Goal: Task Accomplishment & Management: Complete application form

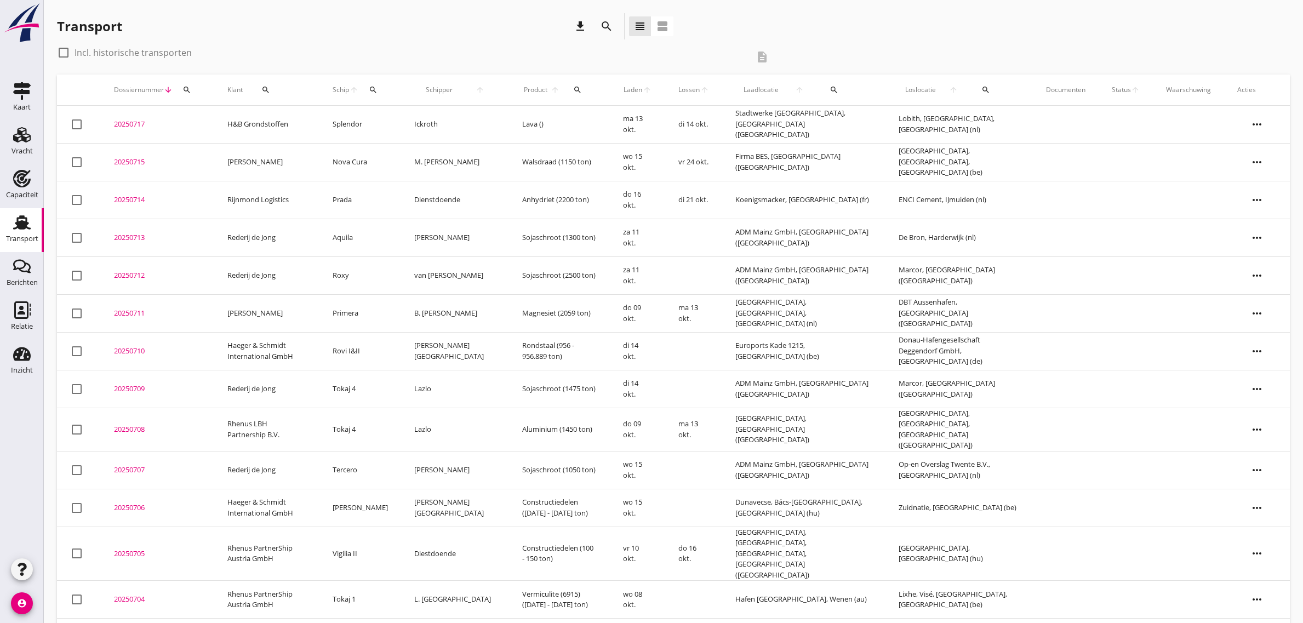
drag, startPoint x: 0, startPoint y: 0, endPoint x: 53, endPoint y: 136, distance: 145.7
click at [24, 140] on use at bounding box center [22, 134] width 18 height 15
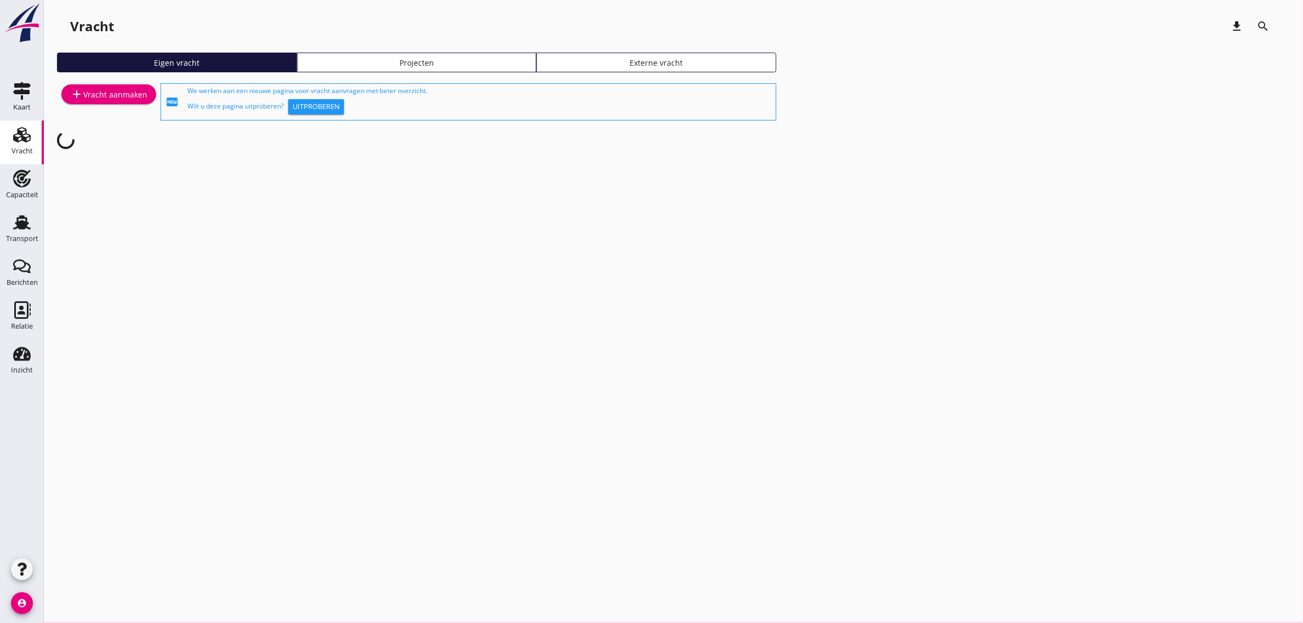
click at [101, 91] on div "add Vracht aanmaken" at bounding box center [108, 94] width 77 height 13
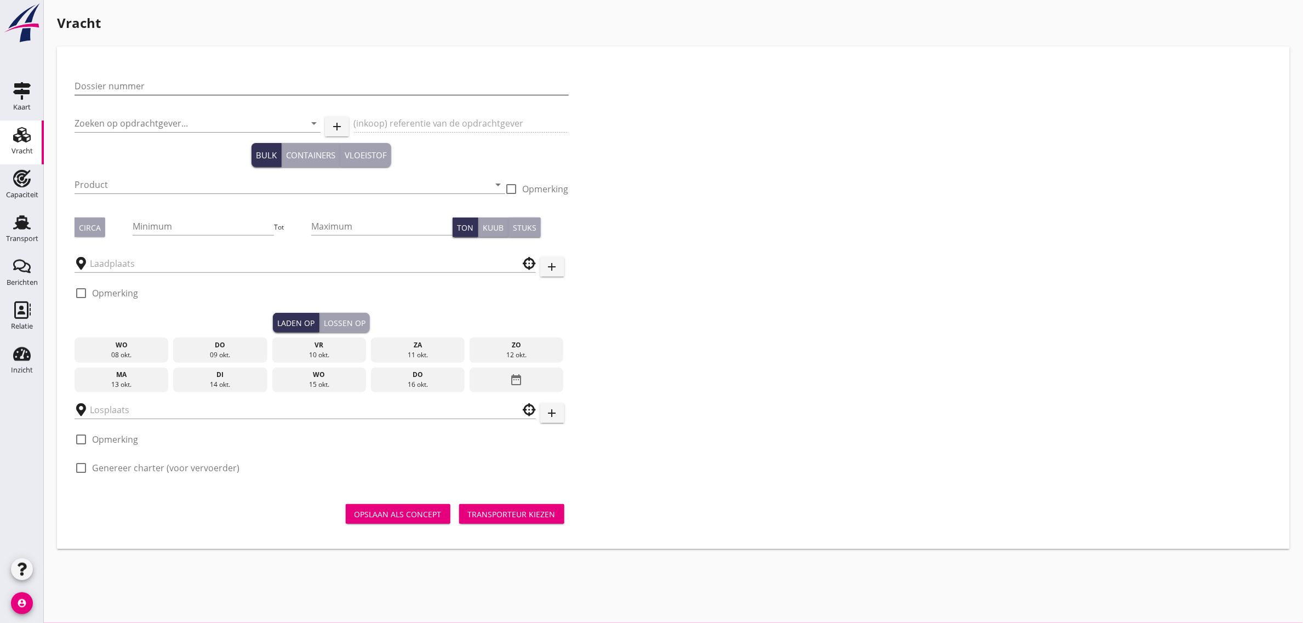
drag, startPoint x: 101, startPoint y: 91, endPoint x: 141, endPoint y: 91, distance: 39.4
click at [141, 91] on input "Dossier nummer" at bounding box center [321, 86] width 494 height 18
type input "20250718"
type input "s"
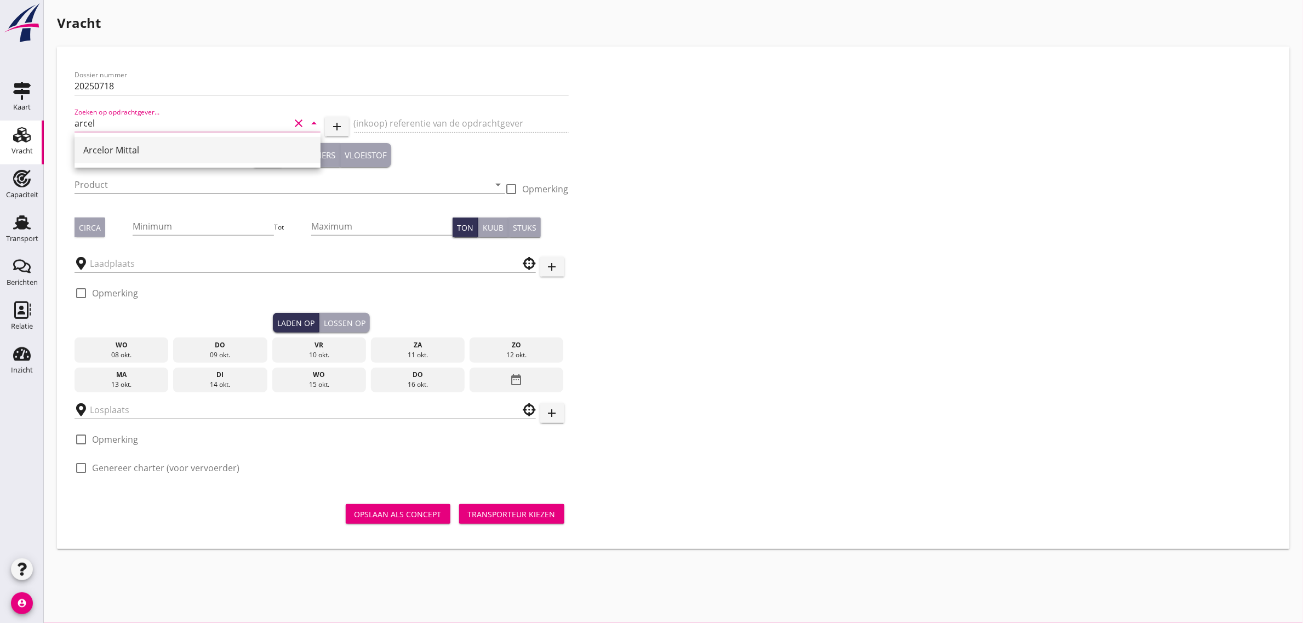
click at [158, 148] on div "Arcelor Mittal" at bounding box center [197, 150] width 228 height 13
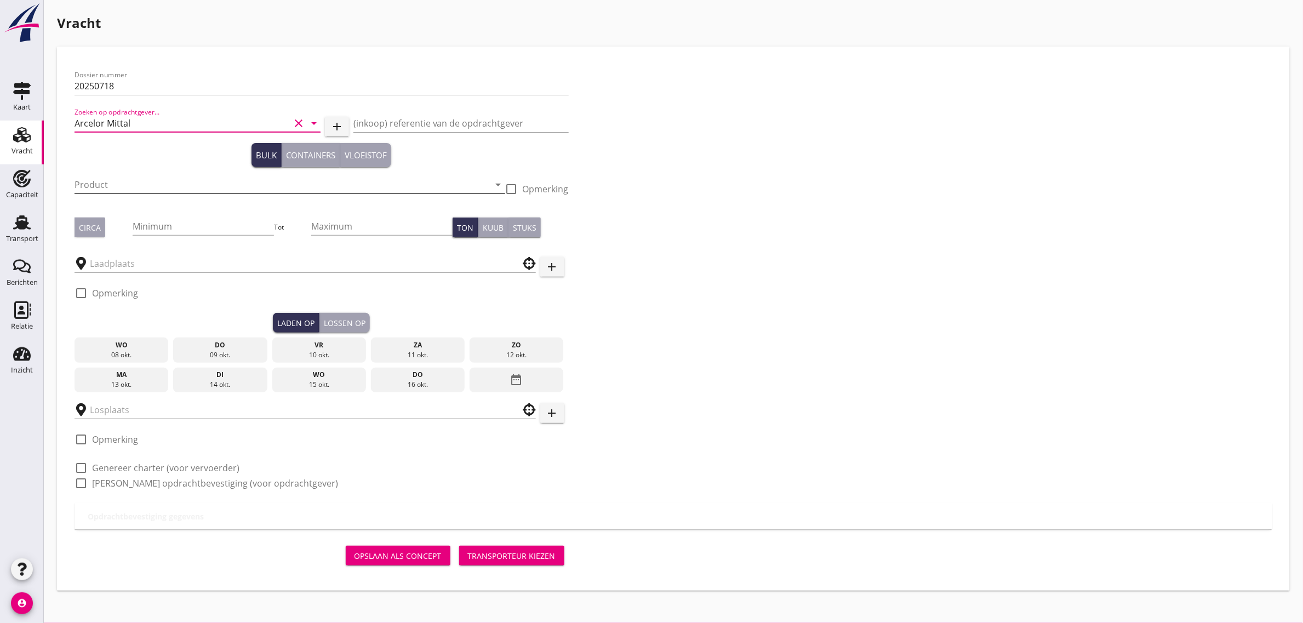
type input "Arcelor Mittal"
click at [116, 188] on input "Product" at bounding box center [281, 185] width 415 height 18
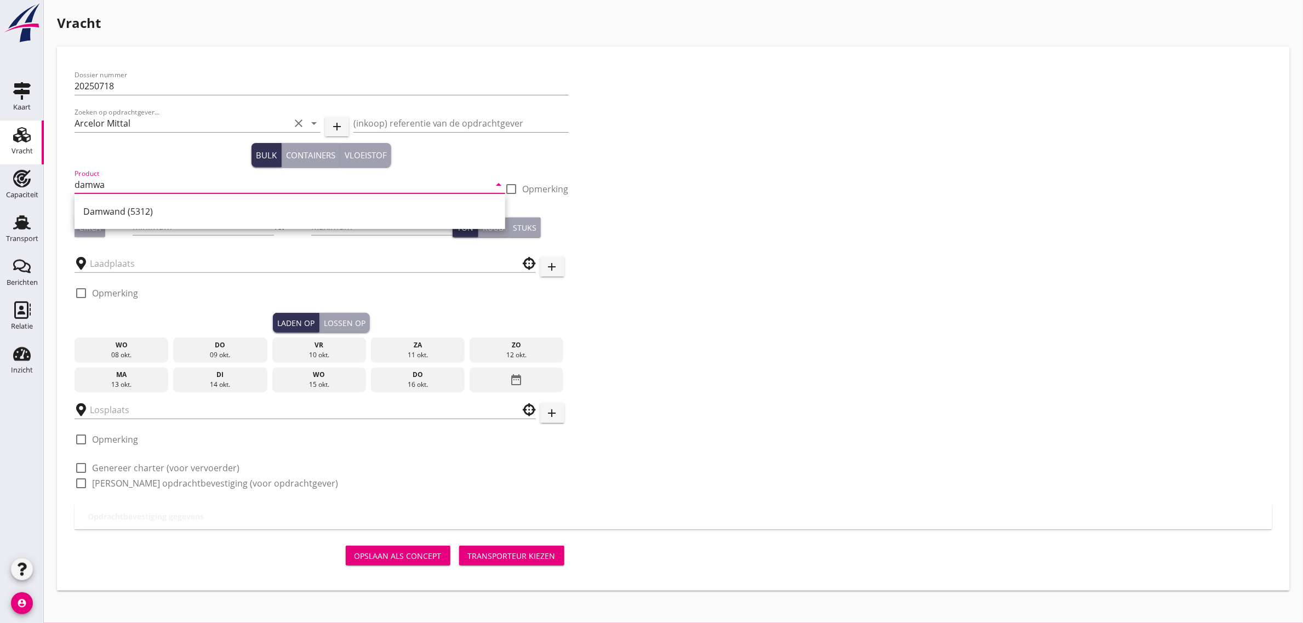
click at [112, 209] on div "Damwand (5312)" at bounding box center [289, 211] width 413 height 13
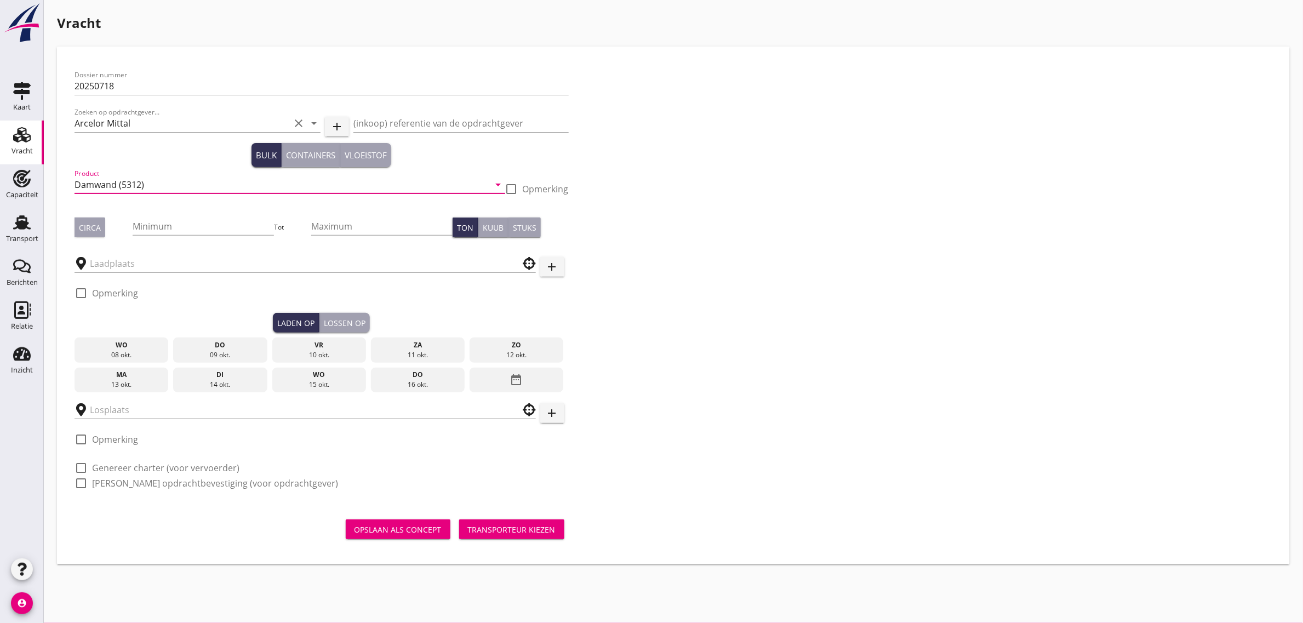
type input "Damwand (5312)"
click at [89, 229] on div "Circa" at bounding box center [90, 228] width 22 height 12
click at [198, 226] on input "Minimum" at bounding box center [203, 226] width 141 height 18
type input "1180"
click at [108, 257] on input "text" at bounding box center [297, 264] width 415 height 18
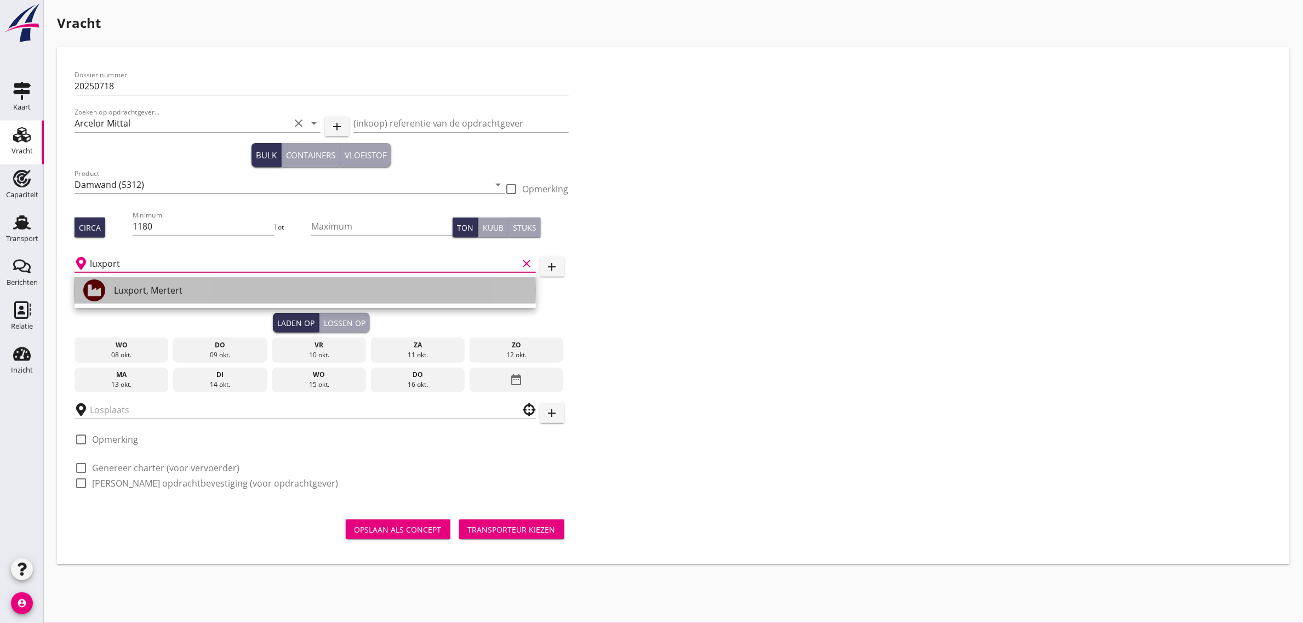
click at [174, 291] on div "Luxport, Mertert" at bounding box center [320, 290] width 413 height 13
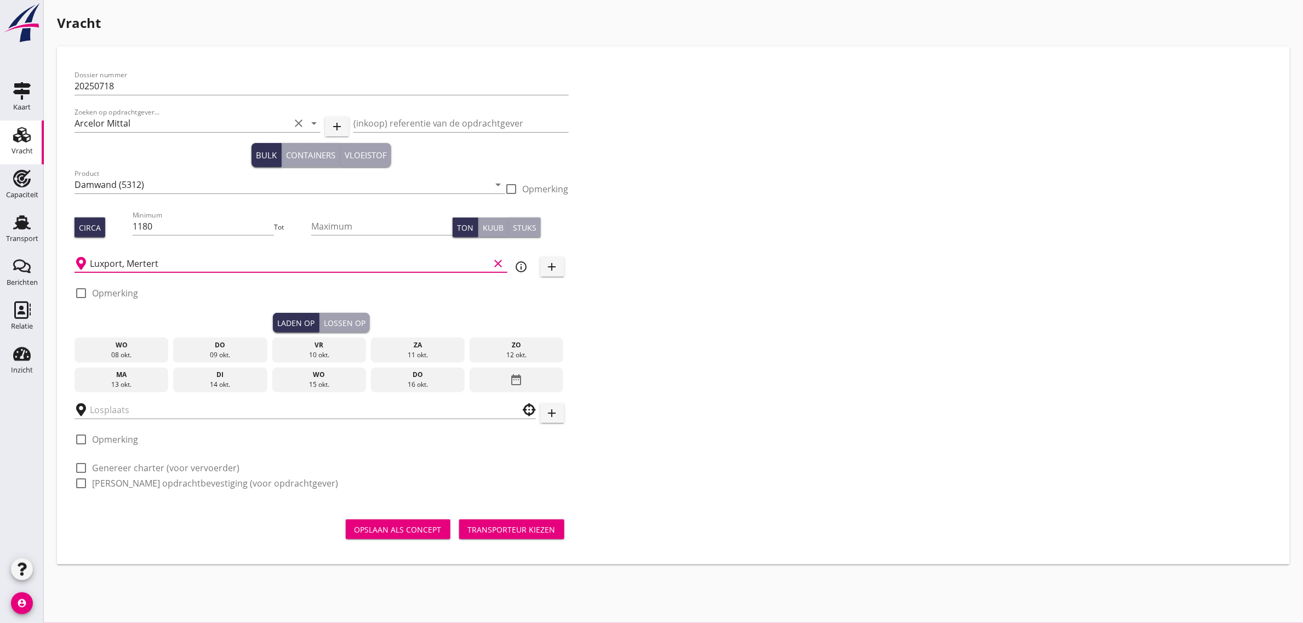
type input "Luxport, Mertert"
click at [223, 381] on div "14 okt." at bounding box center [220, 385] width 89 height 10
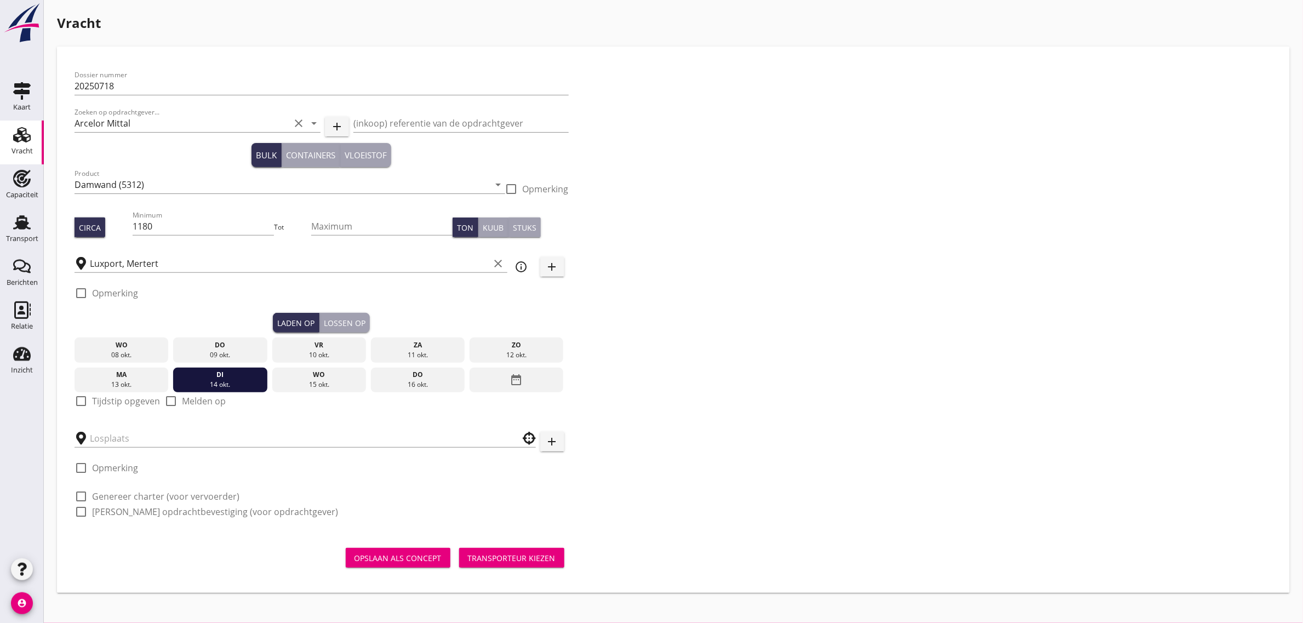
click at [122, 400] on label "Tijdstip opgeven" at bounding box center [126, 400] width 68 height 11
checkbox input "true"
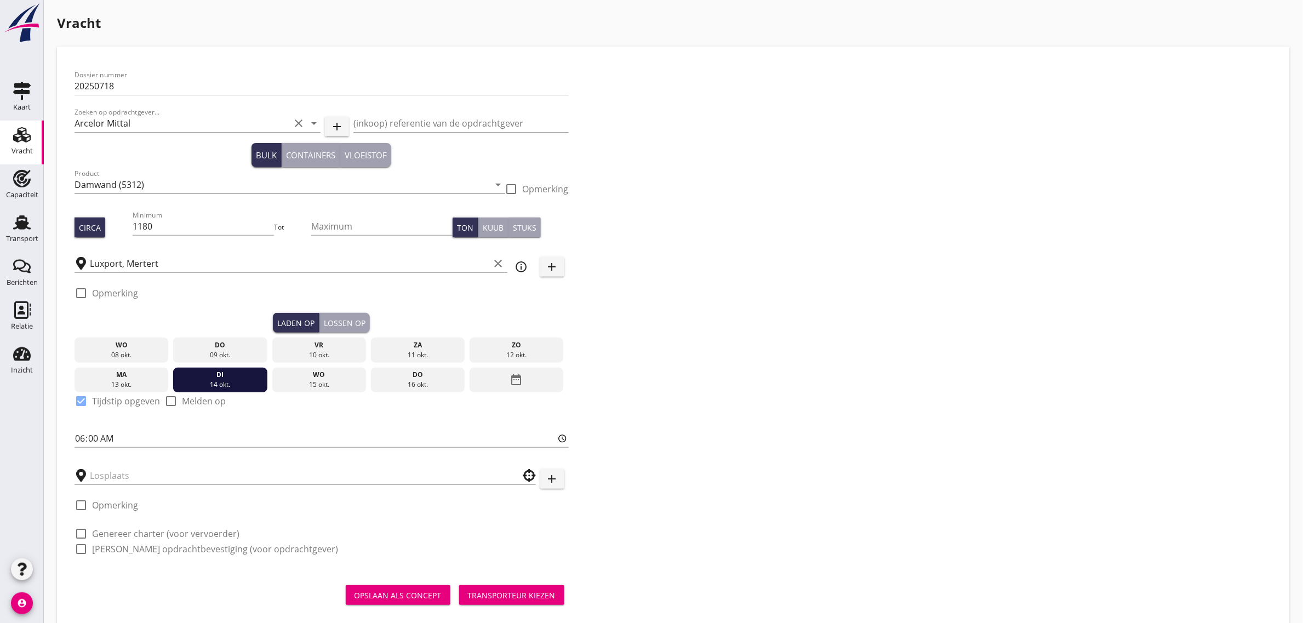
click at [362, 322] on div "Lossen op" at bounding box center [345, 323] width 42 height 12
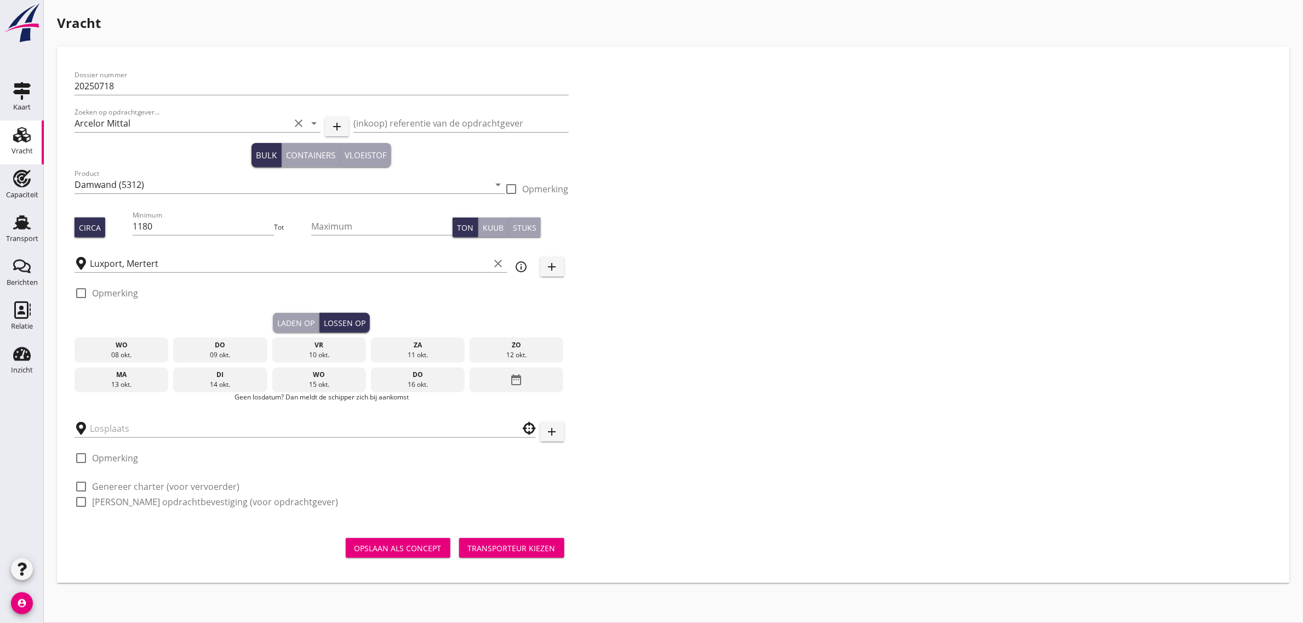
click at [508, 371] on div "date_range" at bounding box center [516, 380] width 94 height 25
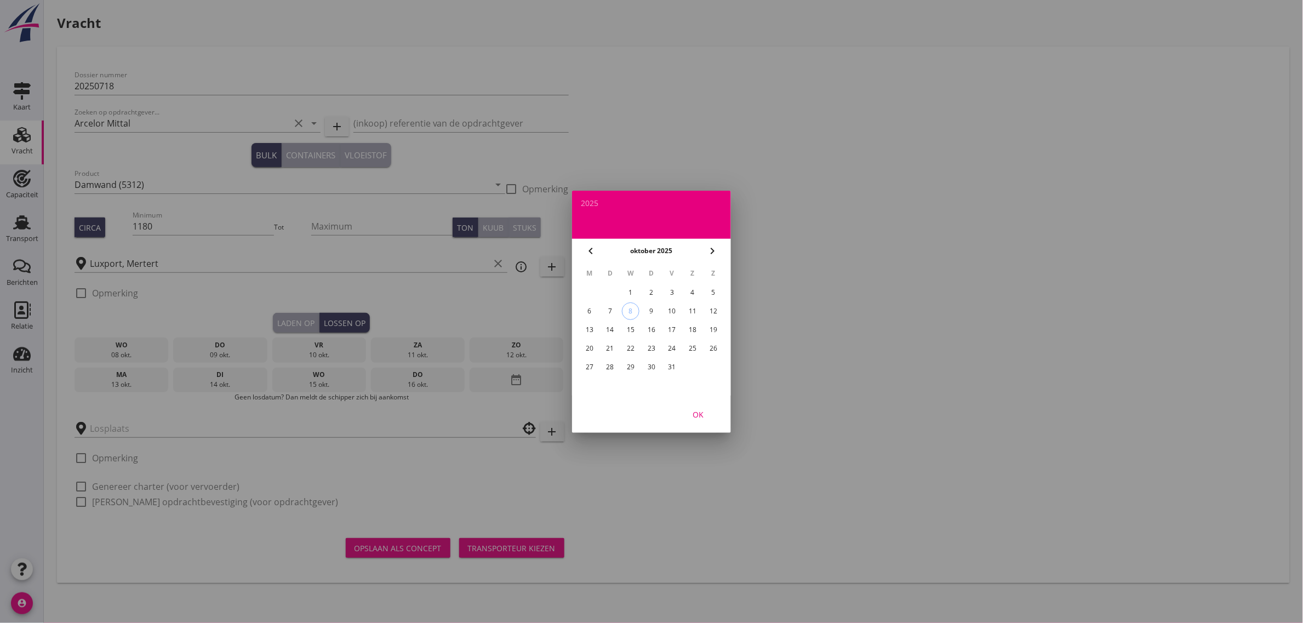
click at [678, 327] on div "17" at bounding box center [672, 330] width 18 height 18
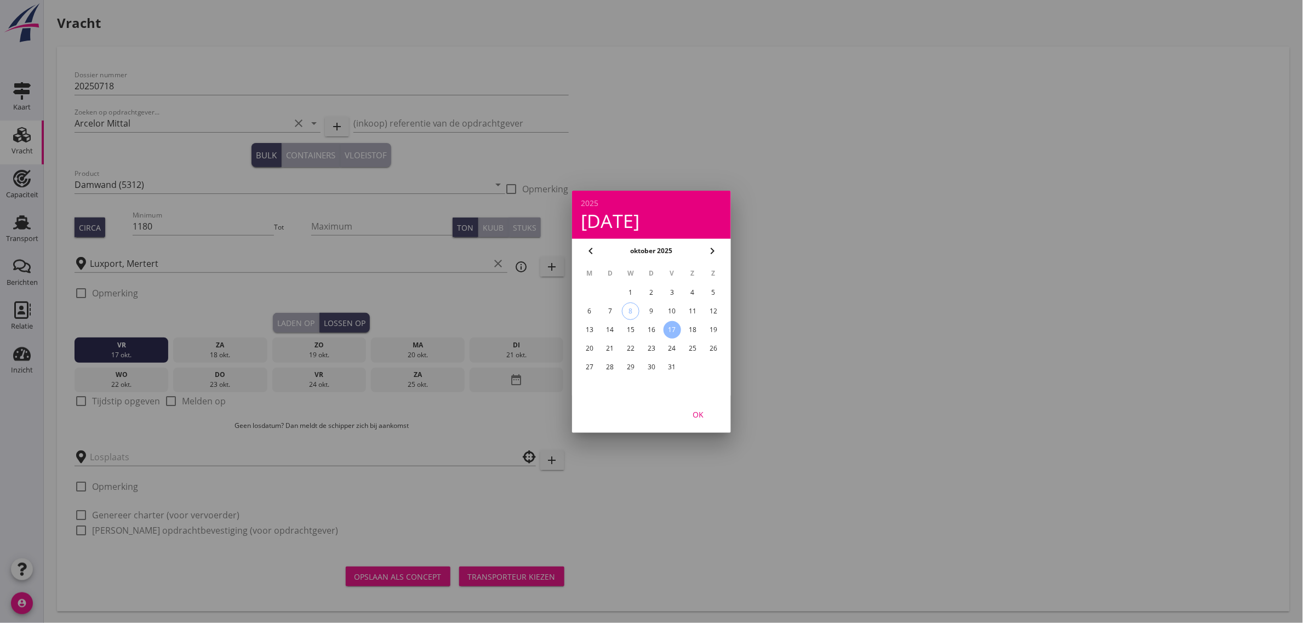
click at [707, 411] on div "OK" at bounding box center [697, 414] width 31 height 12
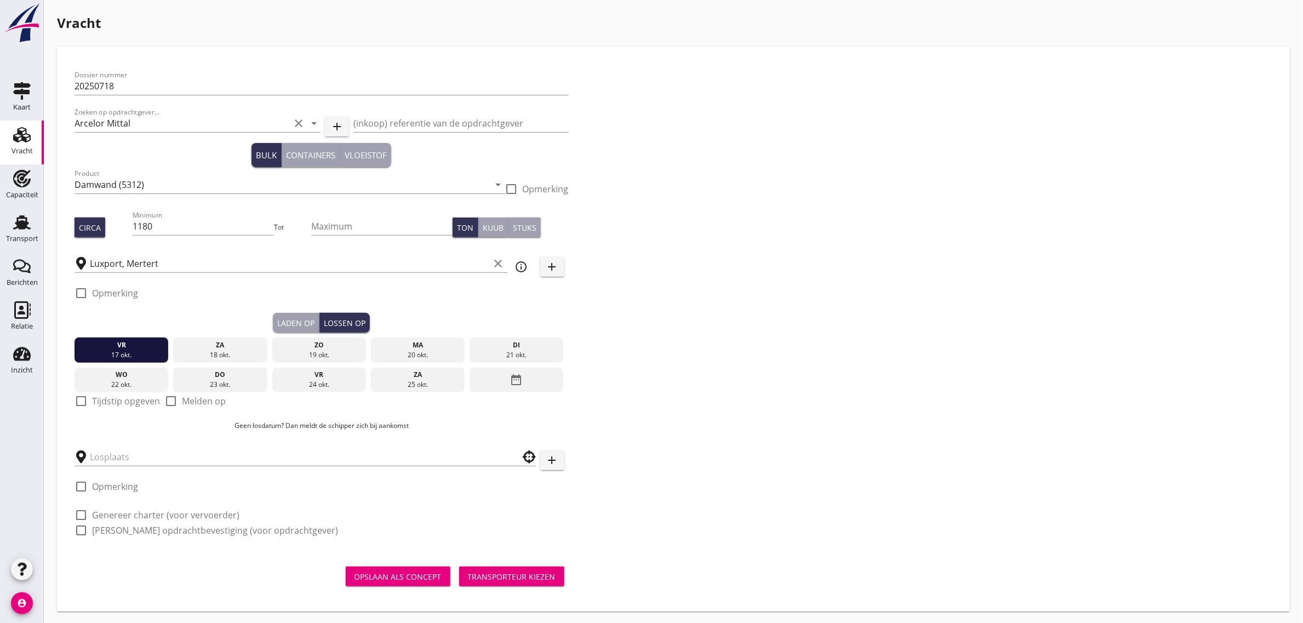
click at [130, 402] on label "Tijdstip opgeven" at bounding box center [126, 400] width 68 height 11
checkbox input "true"
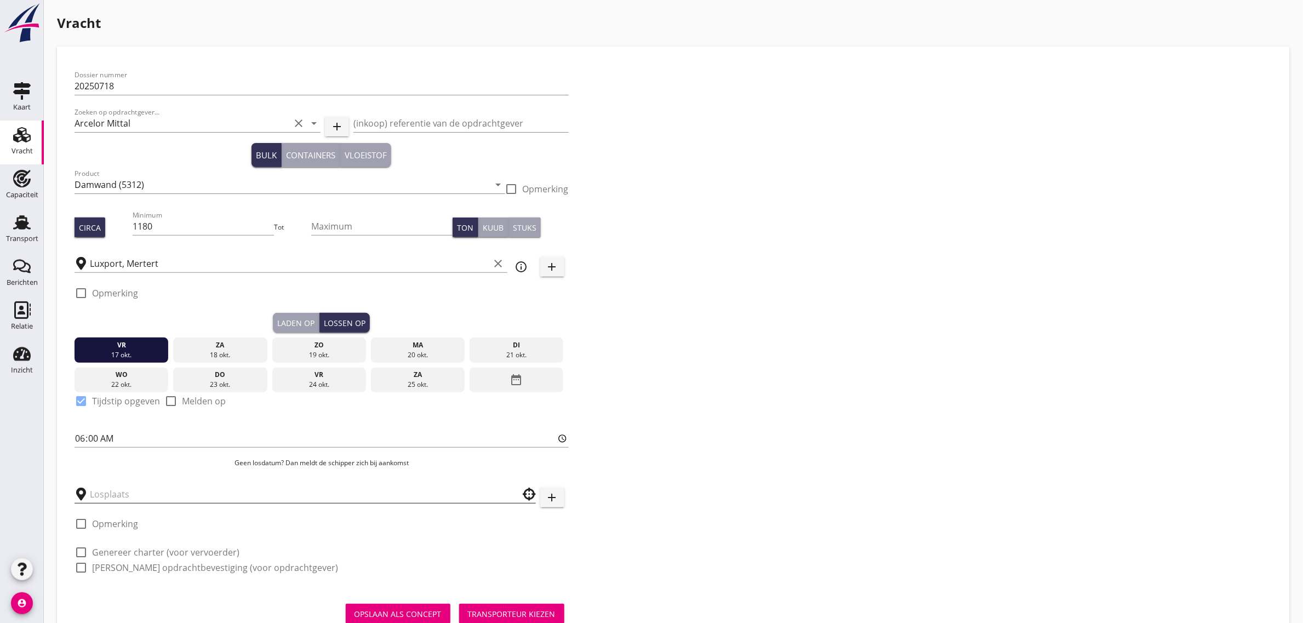
click at [133, 491] on input "text" at bounding box center [297, 494] width 415 height 18
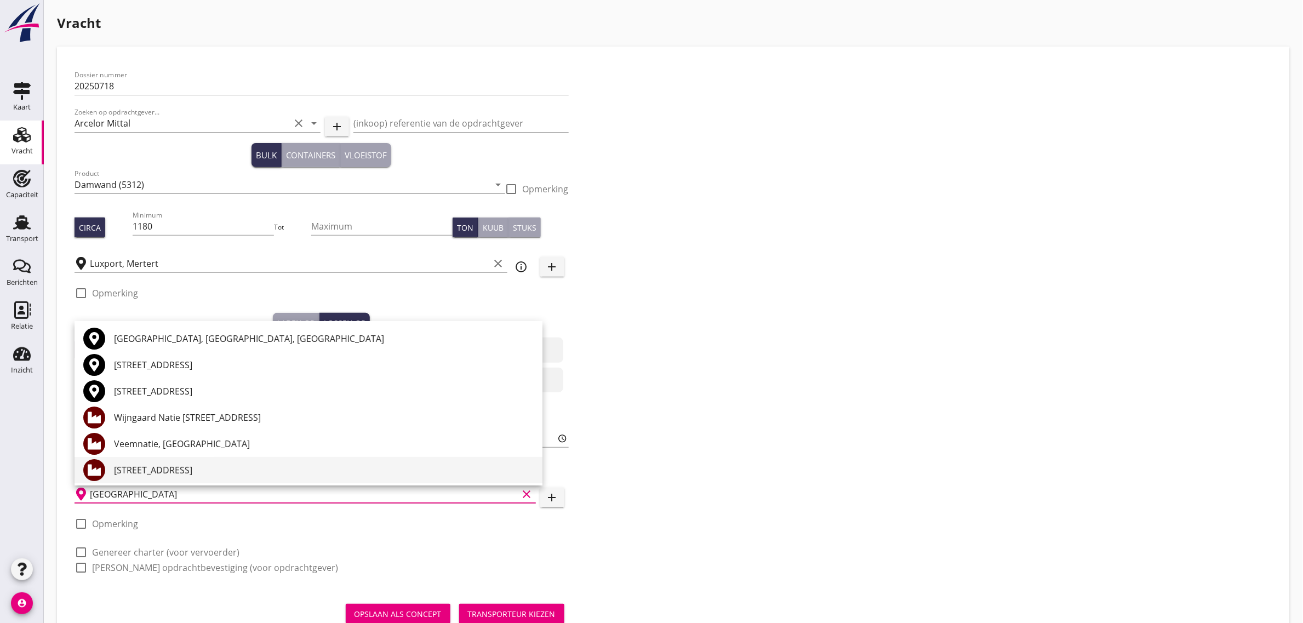
click at [176, 467] on div "[STREET_ADDRESS]" at bounding box center [324, 469] width 420 height 13
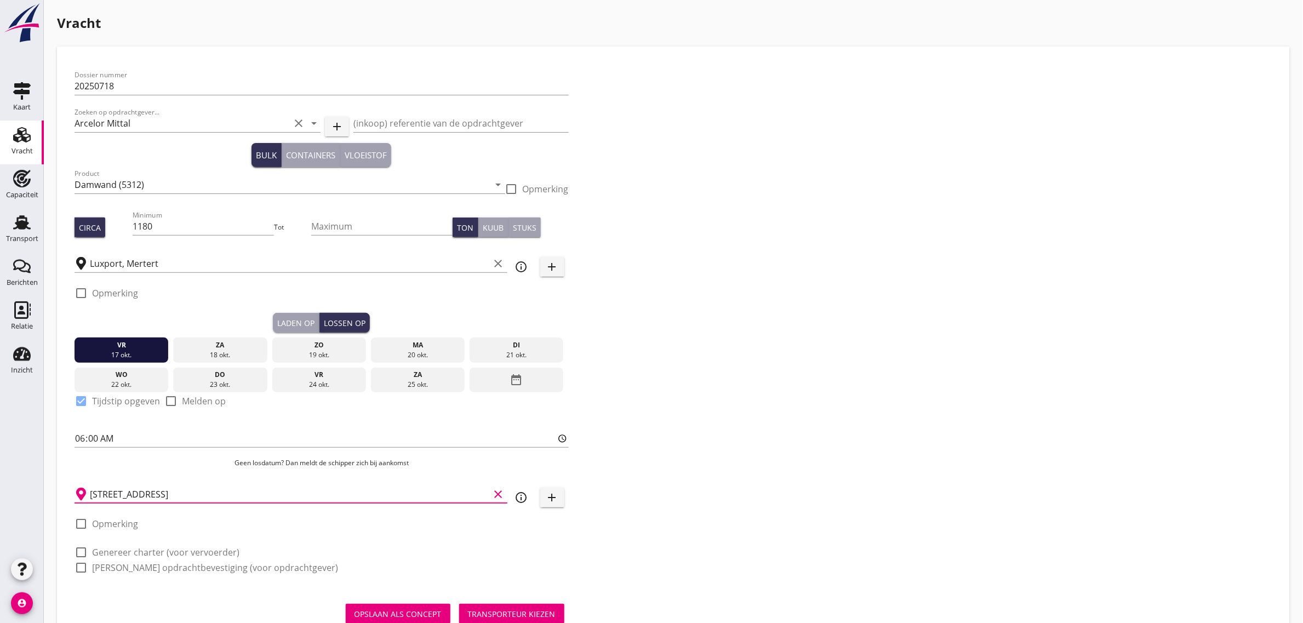
type input "[STREET_ADDRESS]"
click at [137, 548] on label "Genereer charter (voor vervoerder)" at bounding box center [165, 552] width 147 height 11
checkbox input "true"
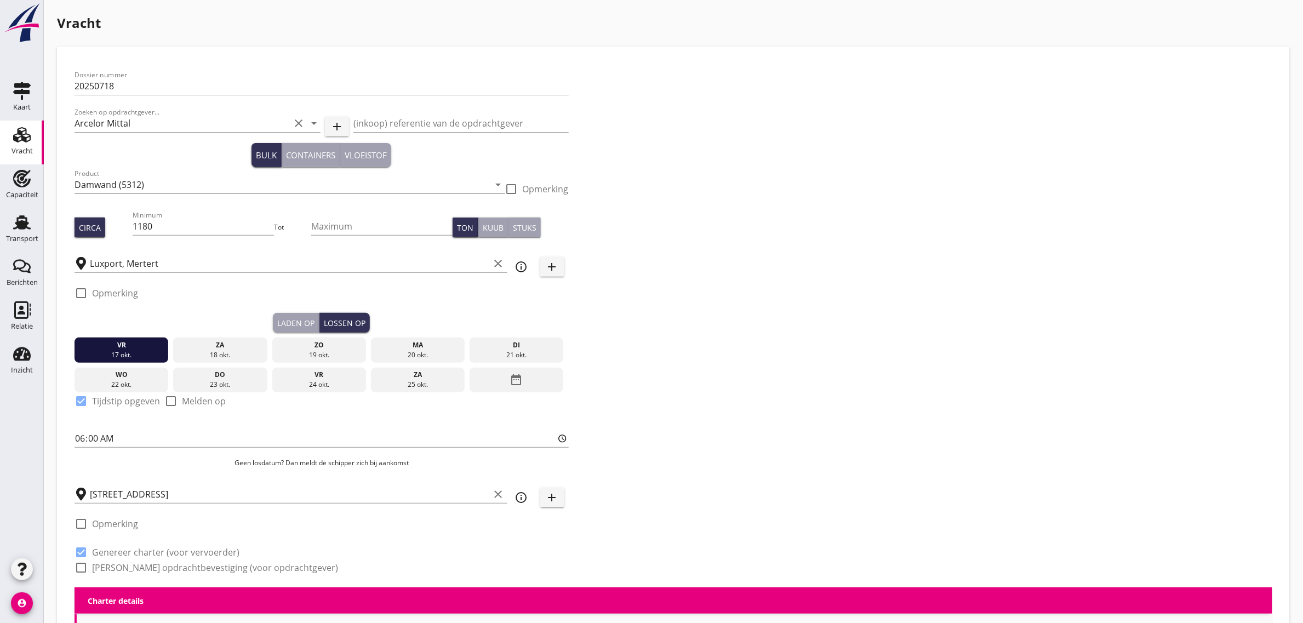
click at [133, 568] on label "[PERSON_NAME] opdrachtbevestiging (voor opdrachtgever)" at bounding box center [215, 567] width 246 height 11
checkbox input "true"
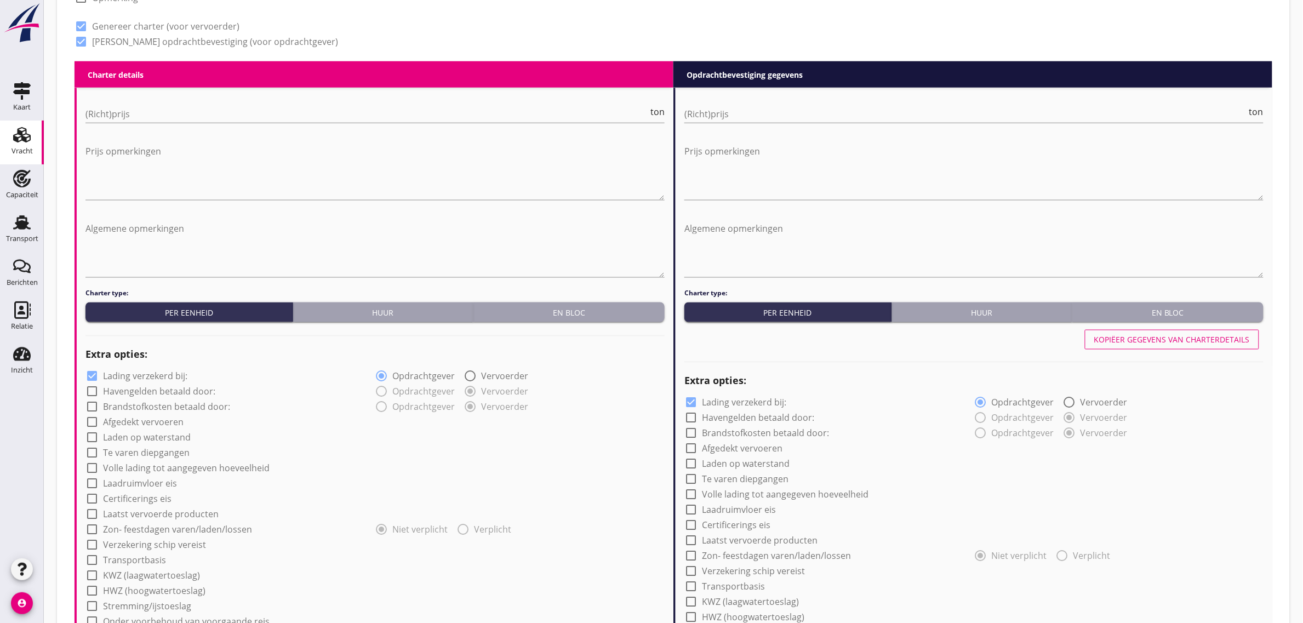
scroll to position [548, 0]
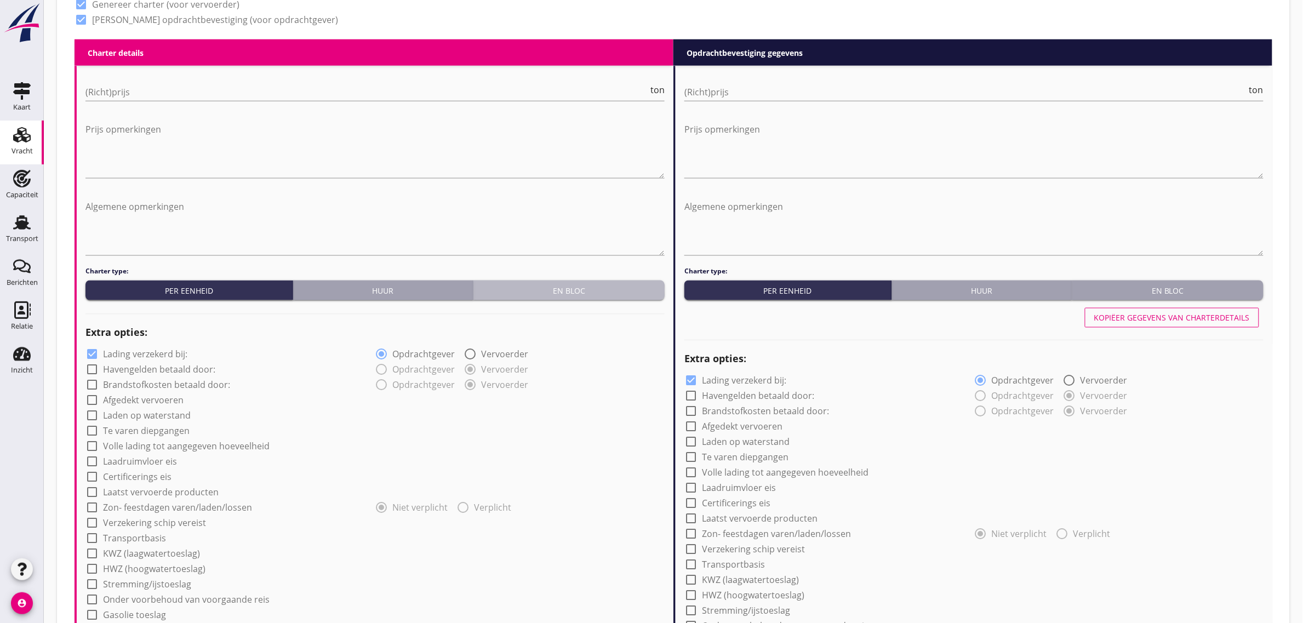
click at [535, 291] on div "En bloc" at bounding box center [569, 291] width 182 height 12
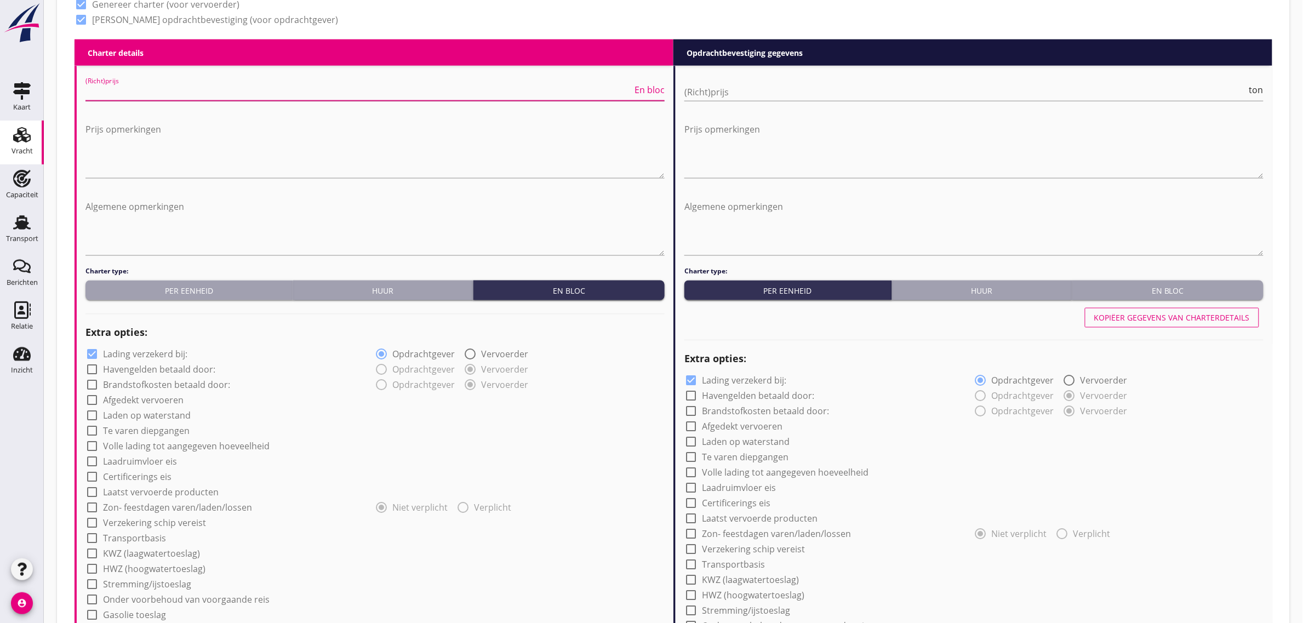
click at [133, 97] on input "(Richt)prijs" at bounding box center [358, 92] width 547 height 18
type input "23000"
click at [580, 374] on div "radio_button_unchecked Opdrachtgever radio_button_checked Vervoerder" at bounding box center [520, 368] width 290 height 15
click at [167, 395] on label "Afgedekt vervoeren" at bounding box center [143, 400] width 81 height 11
click at [163, 403] on label "Afgedekt vervoeren" at bounding box center [143, 400] width 81 height 11
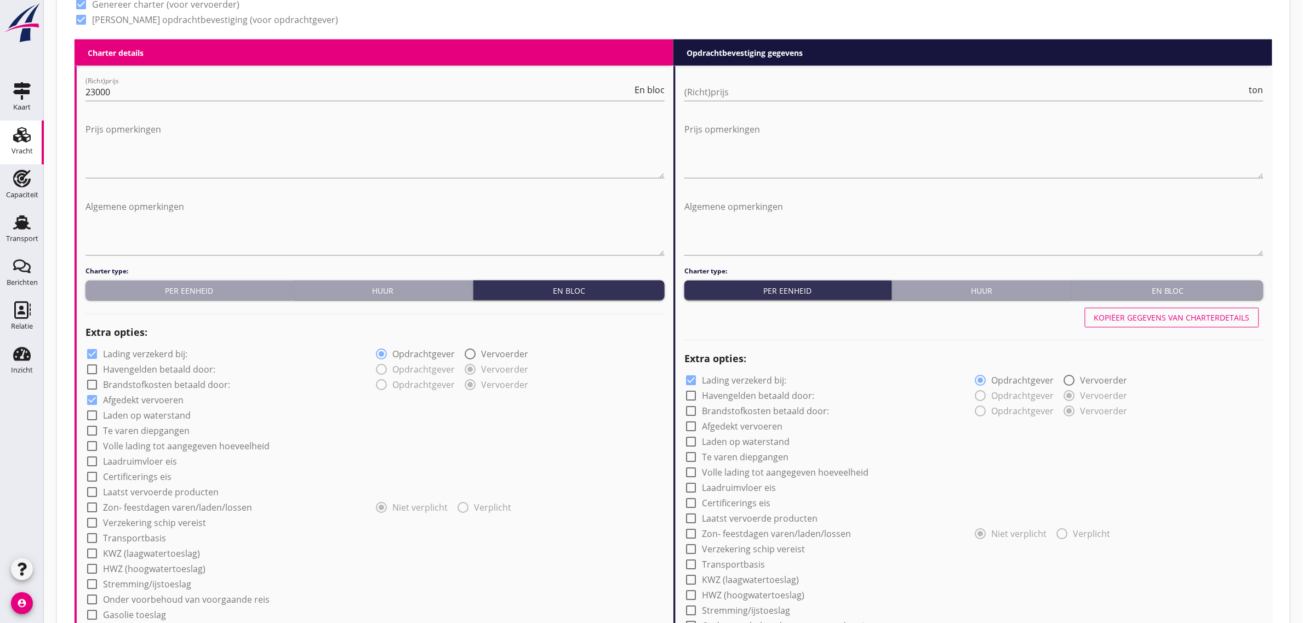
checkbox input "false"
click at [155, 420] on label "Laden op waterstand" at bounding box center [147, 415] width 88 height 11
checkbox input "true"
click at [156, 428] on label "Te varen diepgangen" at bounding box center [146, 431] width 87 height 11
checkbox input "true"
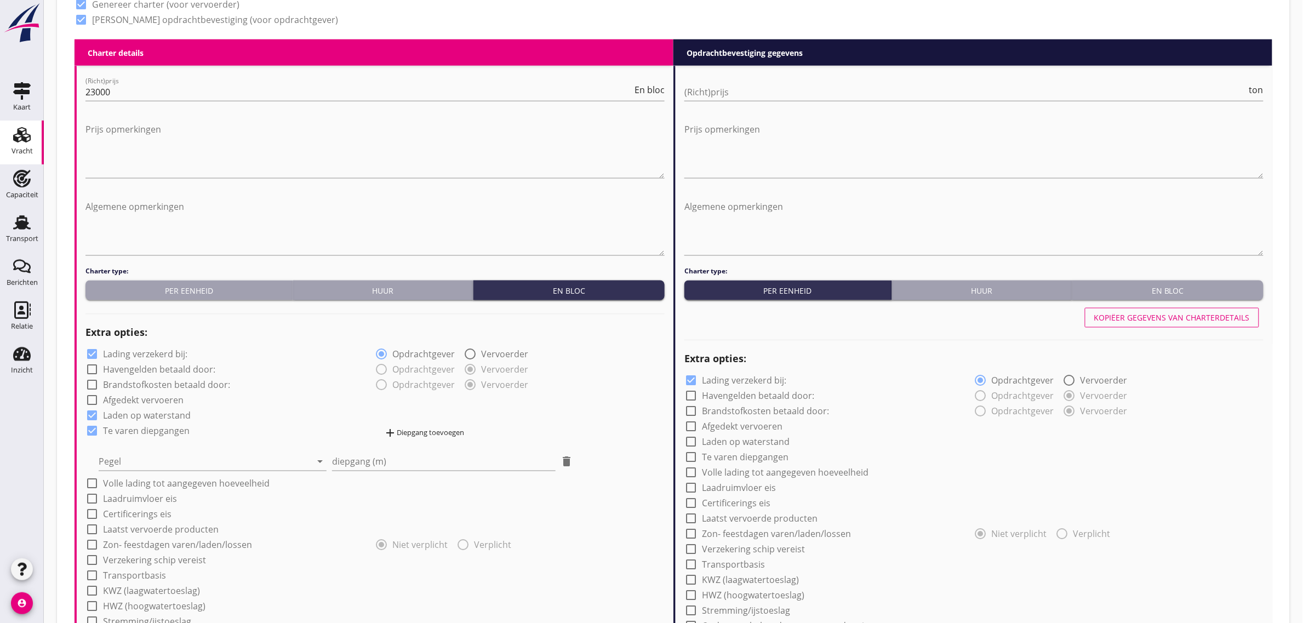
click at [144, 446] on div "Pegel arrow_drop_down" at bounding box center [213, 458] width 228 height 24
click at [143, 467] on div at bounding box center [205, 462] width 213 height 18
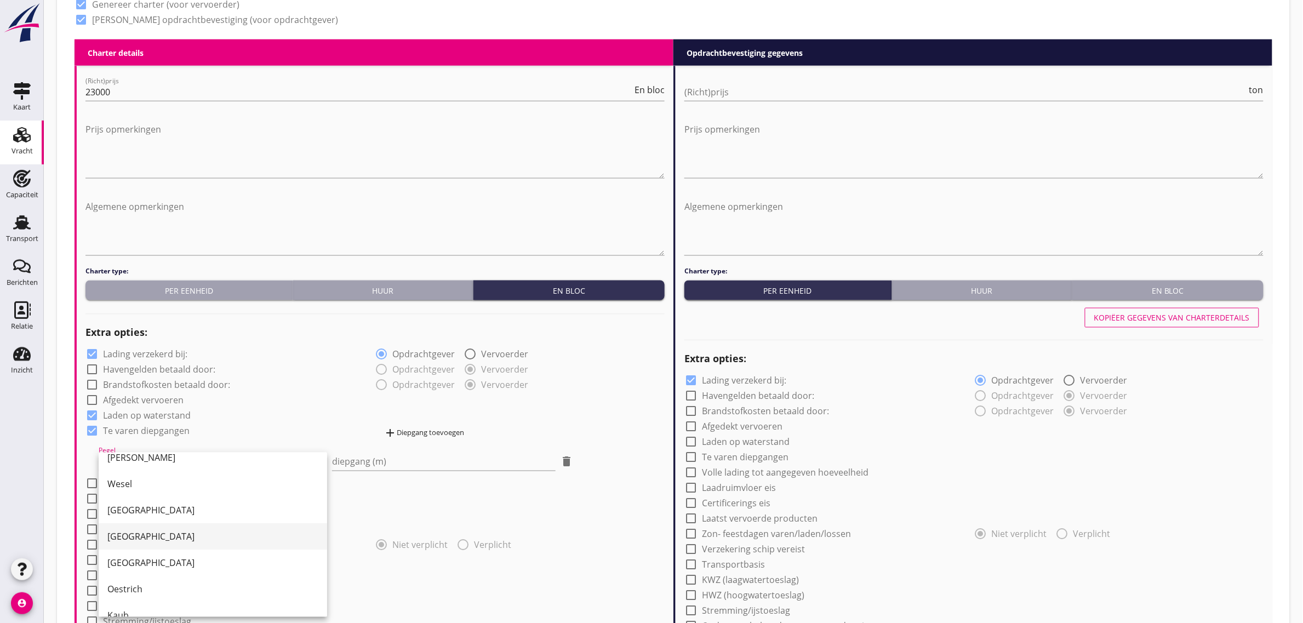
scroll to position [68, 0]
click at [179, 531] on div "[GEOGRAPHIC_DATA]" at bounding box center [212, 532] width 211 height 13
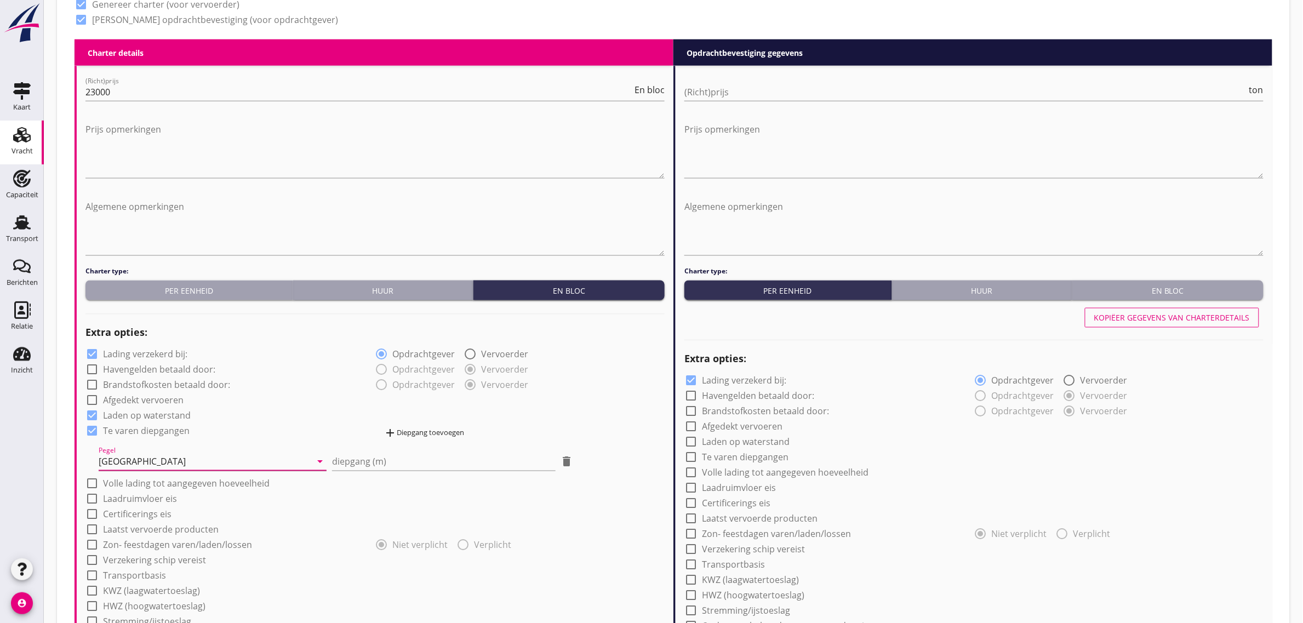
drag, startPoint x: 276, startPoint y: 460, endPoint x: 196, endPoint y: 492, distance: 85.5
click at [275, 460] on div "[GEOGRAPHIC_DATA]" at bounding box center [205, 462] width 213 height 18
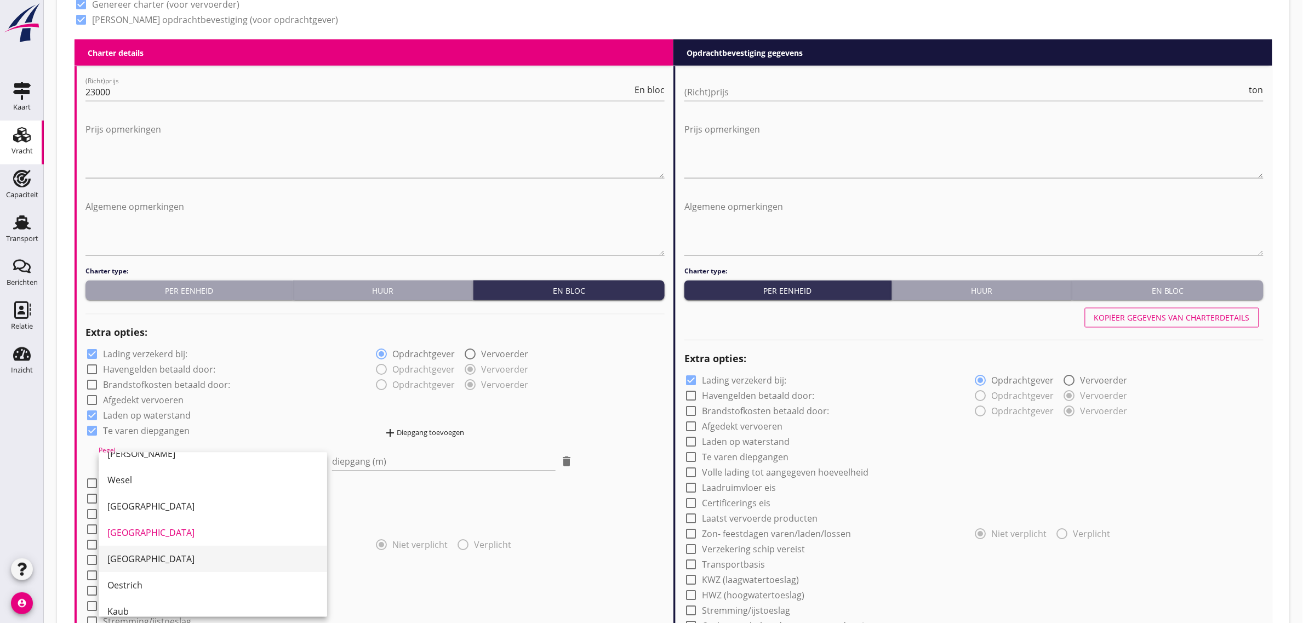
click at [176, 561] on div "[GEOGRAPHIC_DATA]" at bounding box center [212, 559] width 211 height 13
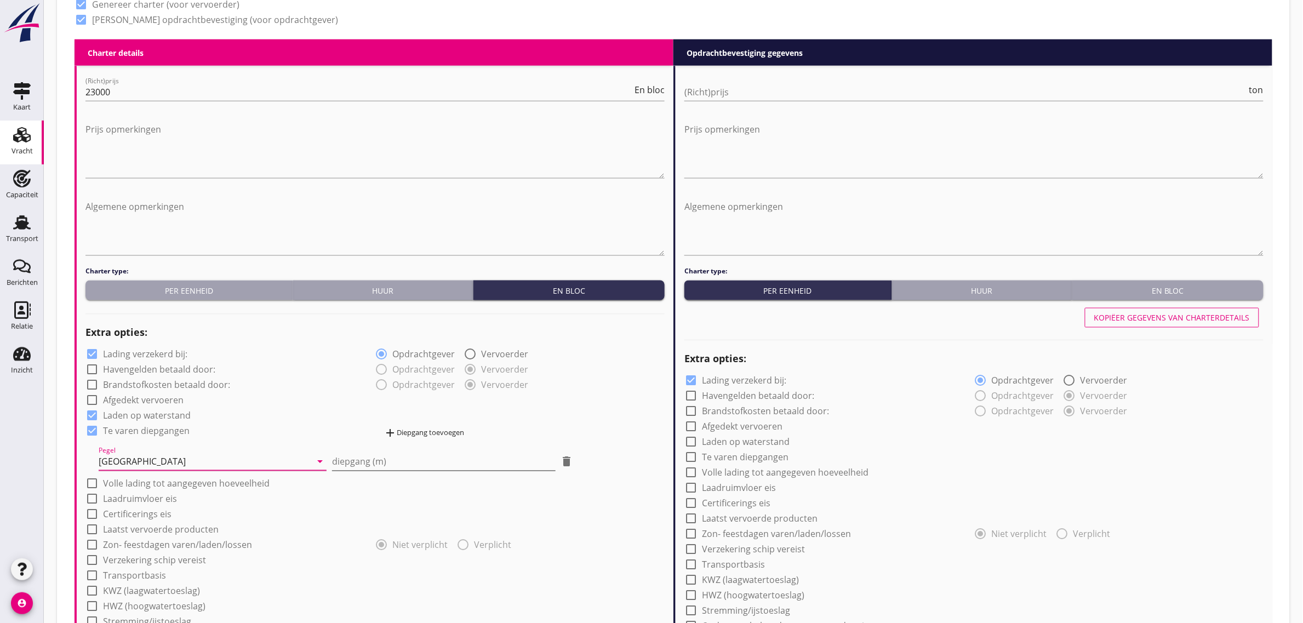
click at [389, 470] on div "diepgang (m)" at bounding box center [443, 462] width 223 height 18
type input "1"
type input "1.30"
click at [360, 383] on div "check_box_outline_blank Brandstofkosten betaald door:" at bounding box center [230, 383] width 290 height 15
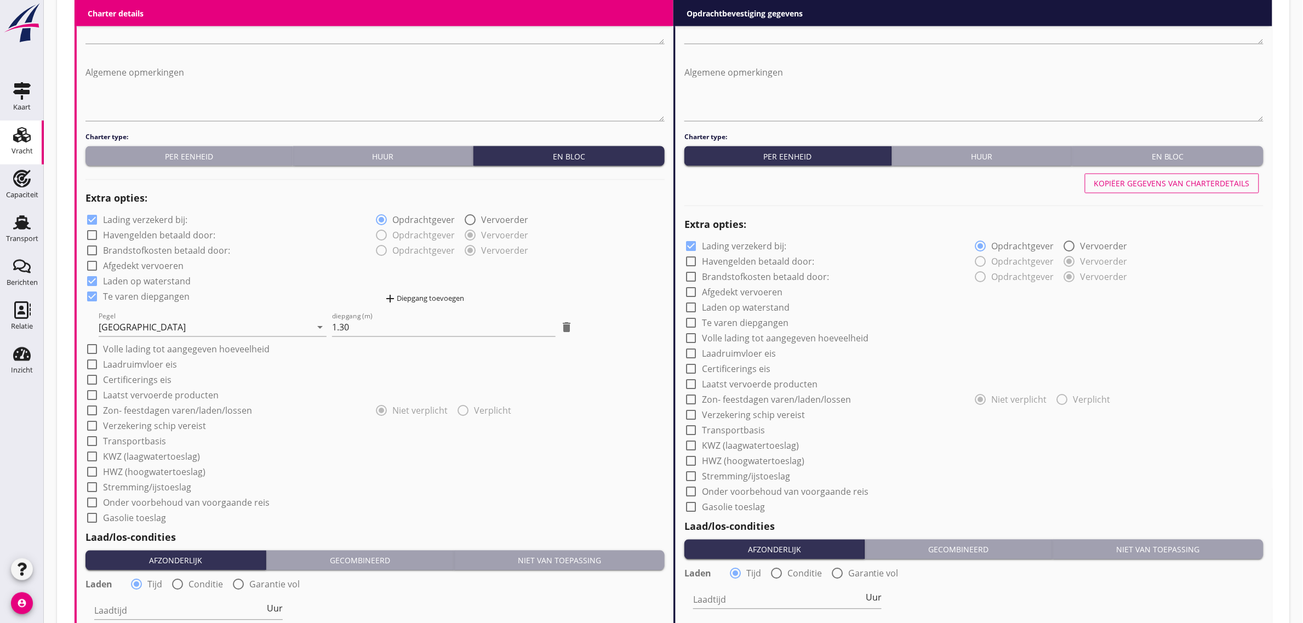
scroll to position [685, 0]
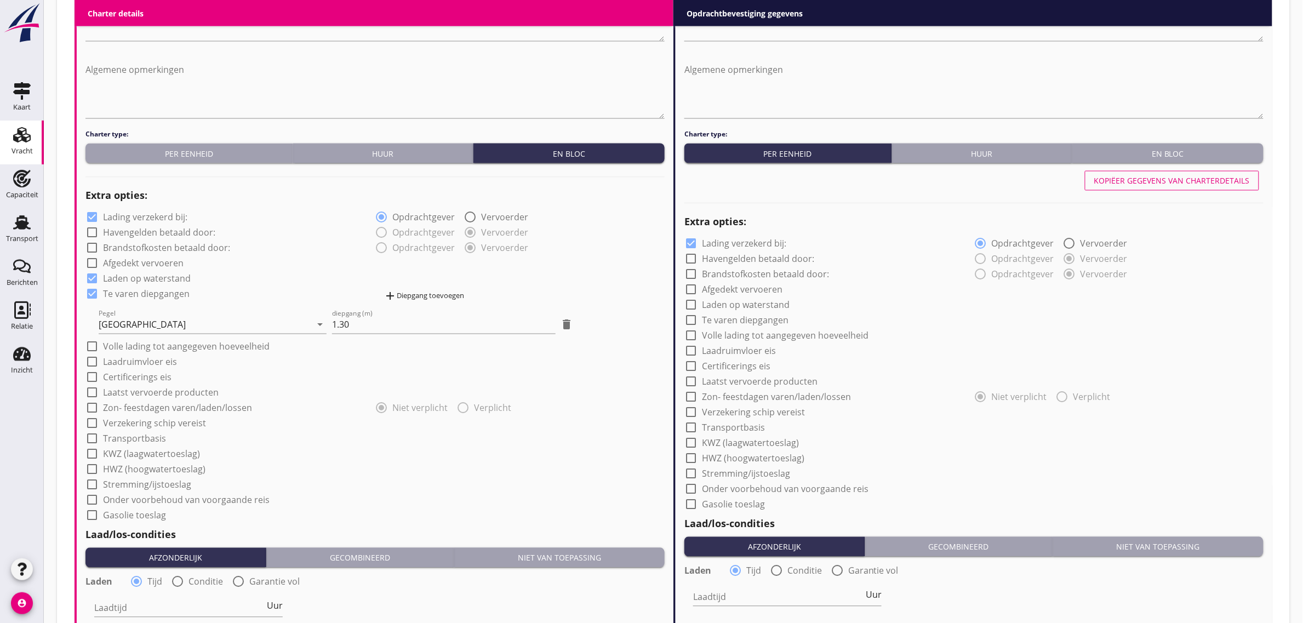
click at [428, 293] on div "add Diepgang toevoegen" at bounding box center [424, 296] width 81 height 13
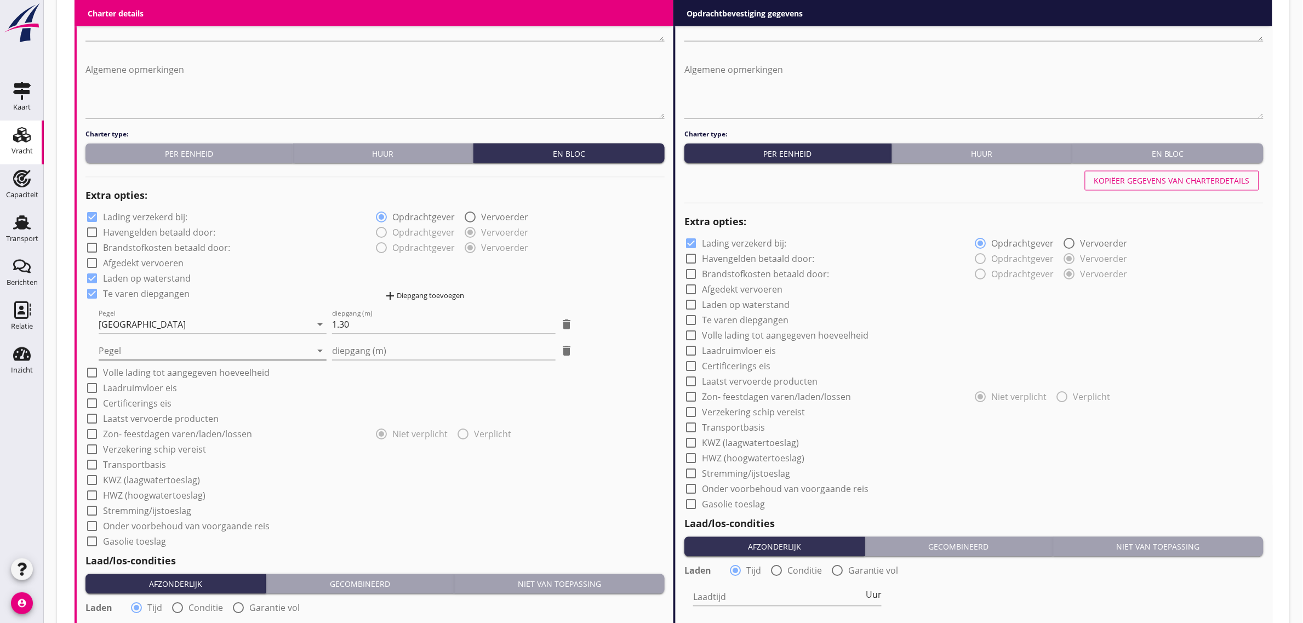
click at [133, 352] on div at bounding box center [205, 351] width 213 height 18
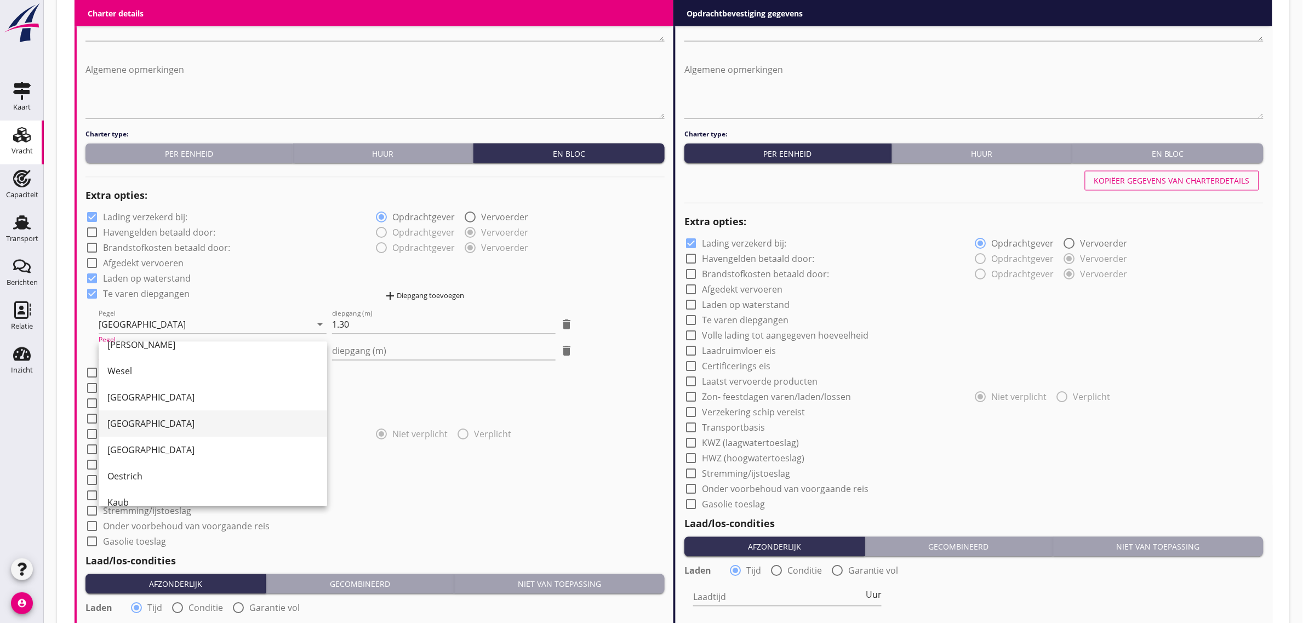
scroll to position [68, 0]
click at [154, 427] on div "[GEOGRAPHIC_DATA]" at bounding box center [212, 422] width 211 height 13
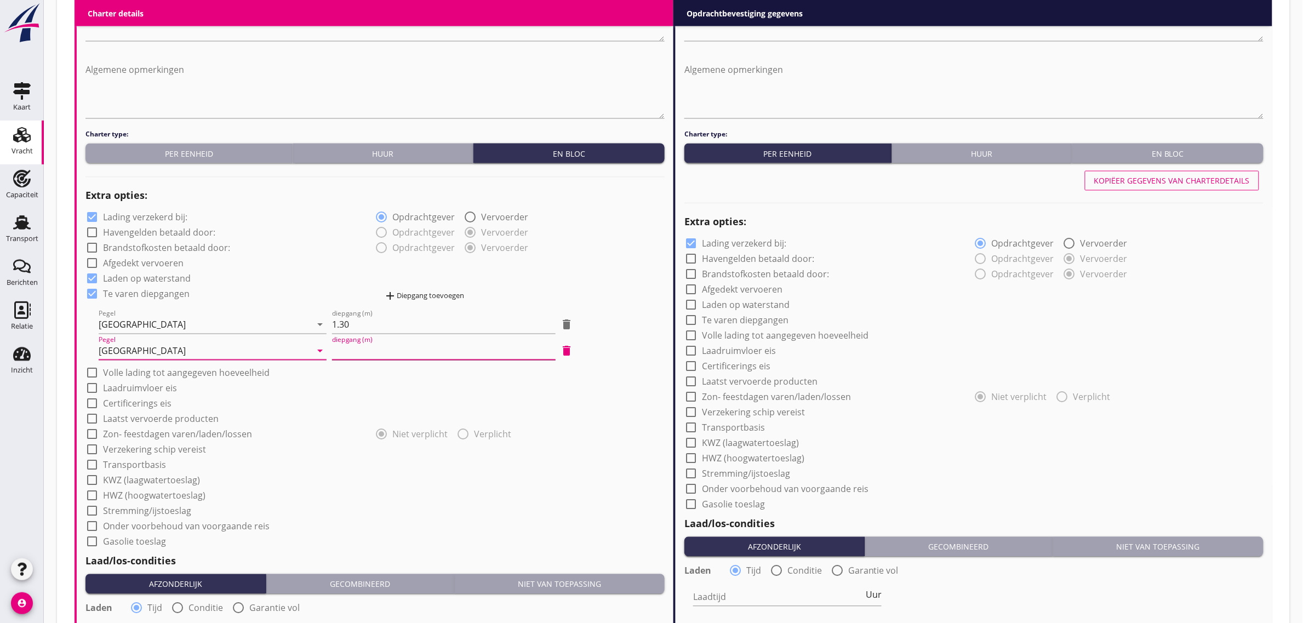
click at [439, 349] on input "diepgang (m)" at bounding box center [443, 351] width 223 height 18
type input "0"
type input "0.80"
click at [312, 207] on div "Extra opties:" at bounding box center [374, 196] width 579 height 26
click at [142, 385] on label "Laadruimvloer eis" at bounding box center [140, 388] width 74 height 11
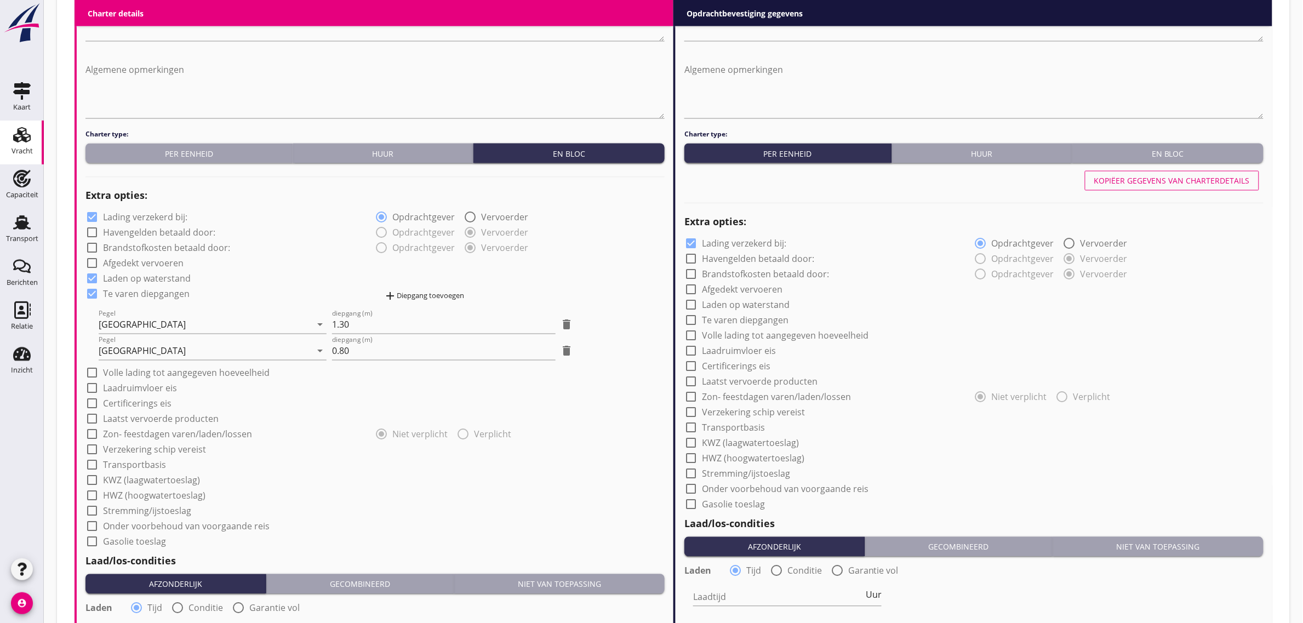
checkbox input "true"
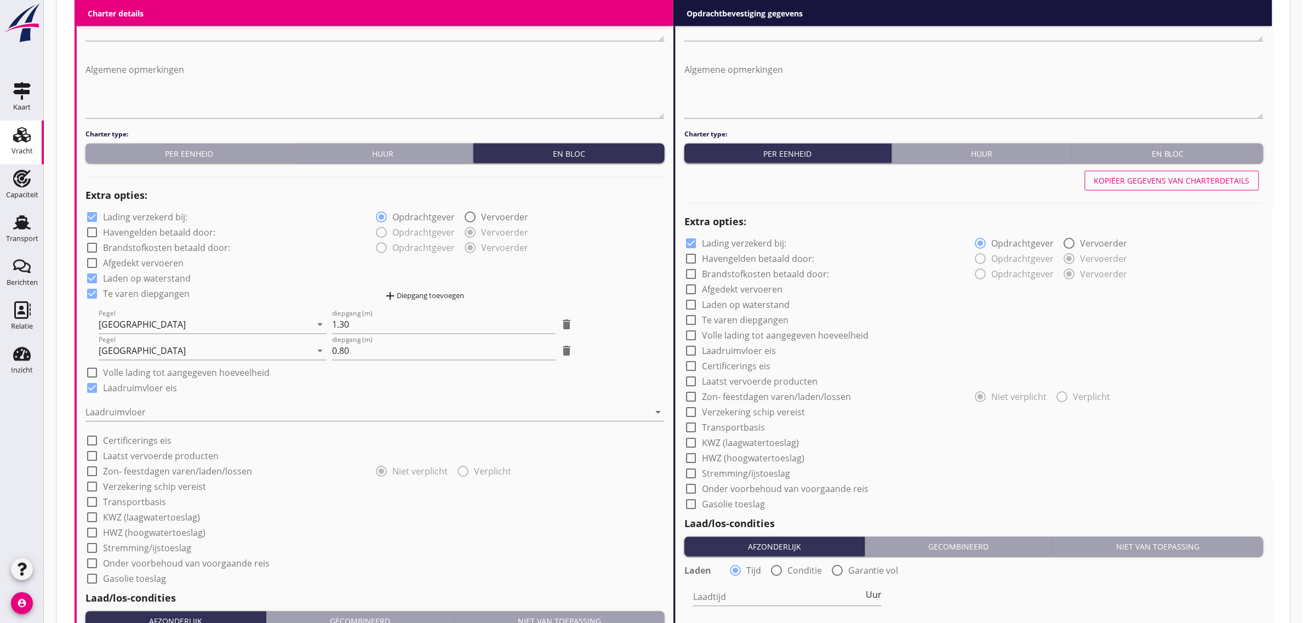
click at [130, 408] on div at bounding box center [367, 413] width 564 height 18
click at [127, 417] on div "Staal" at bounding box center [375, 420] width 562 height 13
click at [507, 383] on div "check_box Laadruimvloer eis" at bounding box center [374, 387] width 579 height 15
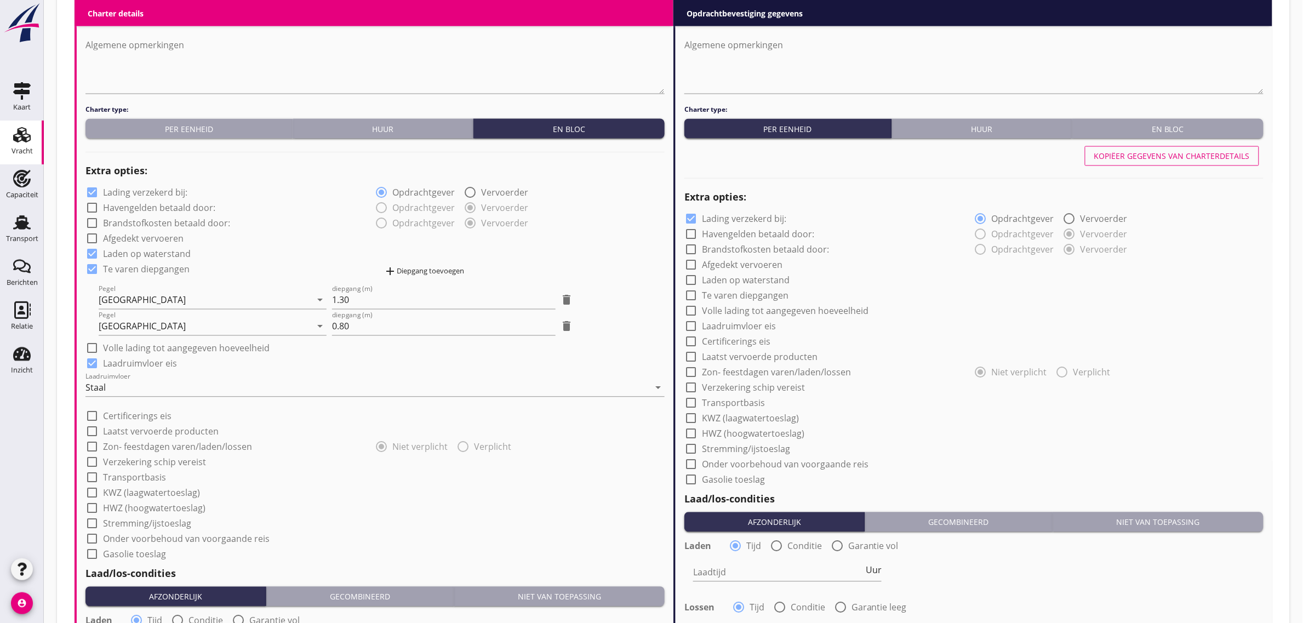
scroll to position [822, 0]
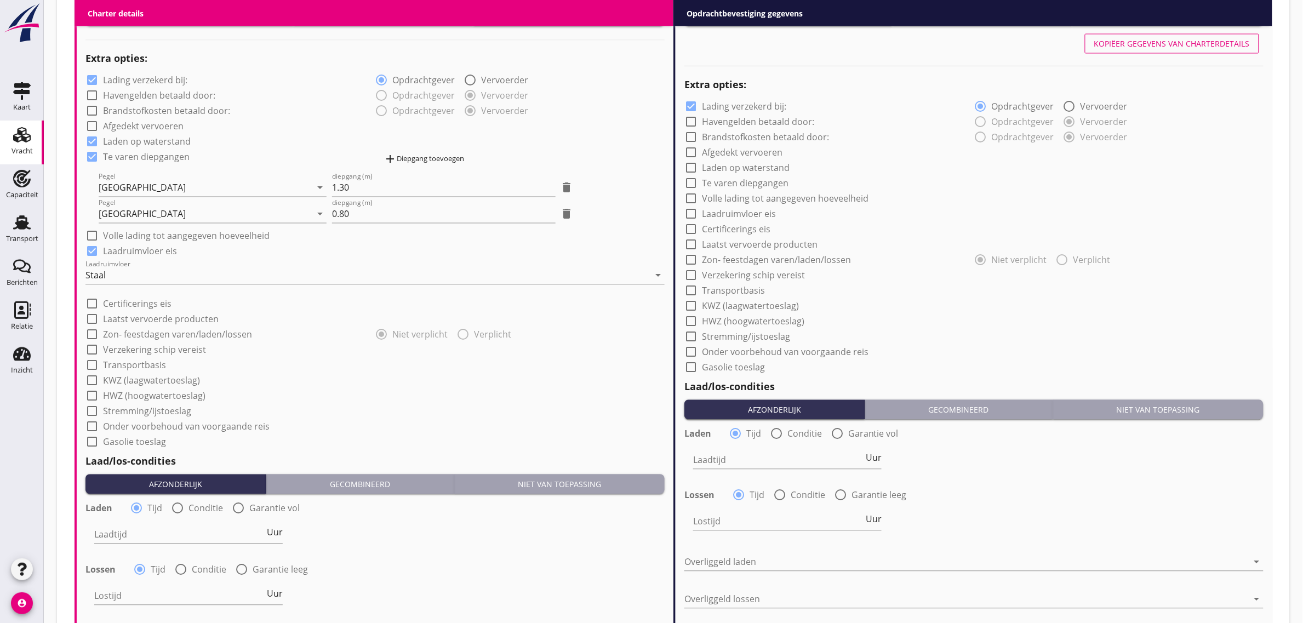
click at [142, 362] on label "Transportbasis" at bounding box center [134, 365] width 63 height 11
checkbox input "true"
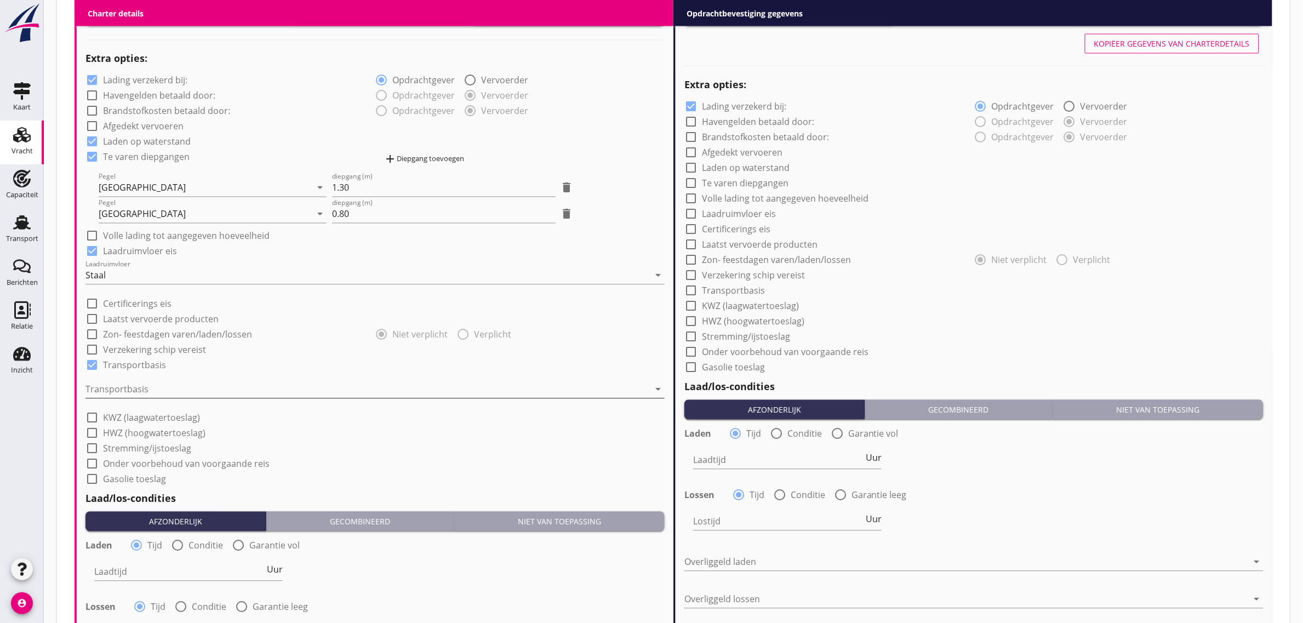
click at [111, 393] on div at bounding box center [367, 390] width 564 height 18
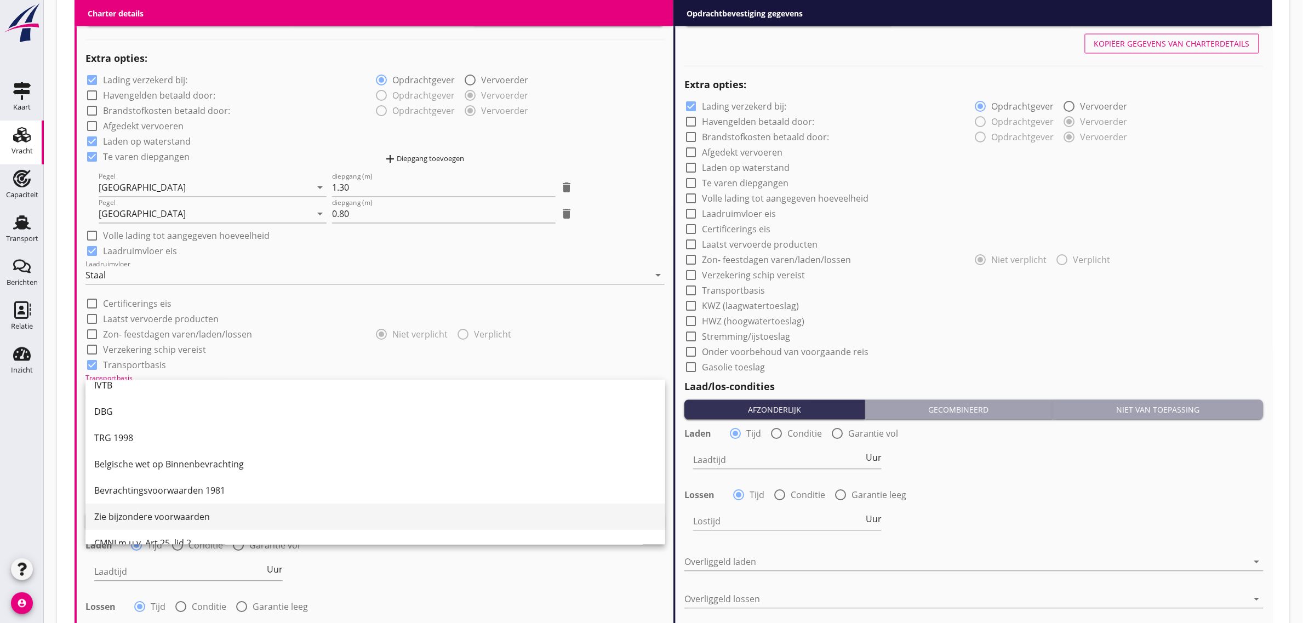
scroll to position [28, 0]
click at [144, 529] on div "CMNI m.u.v. Art 25, lid 2." at bounding box center [375, 526] width 562 height 13
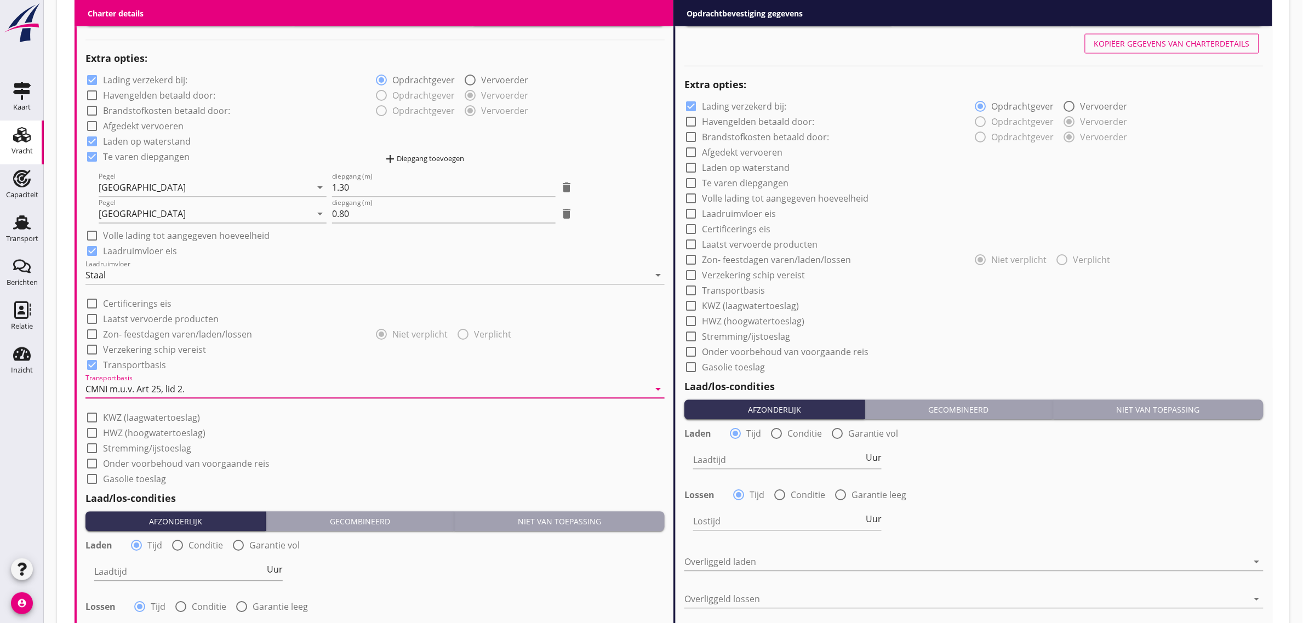
click at [354, 469] on div "check_box_outline_blank Onder voorbehoud van voorgaande reis" at bounding box center [374, 462] width 579 height 15
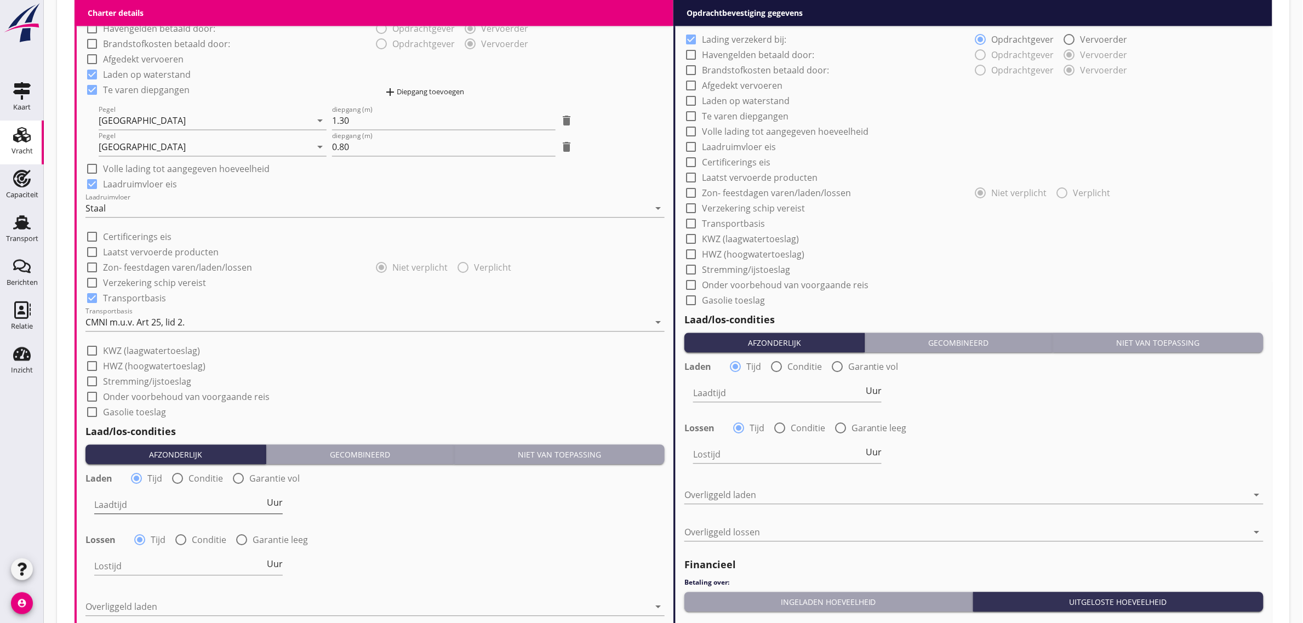
scroll to position [890, 0]
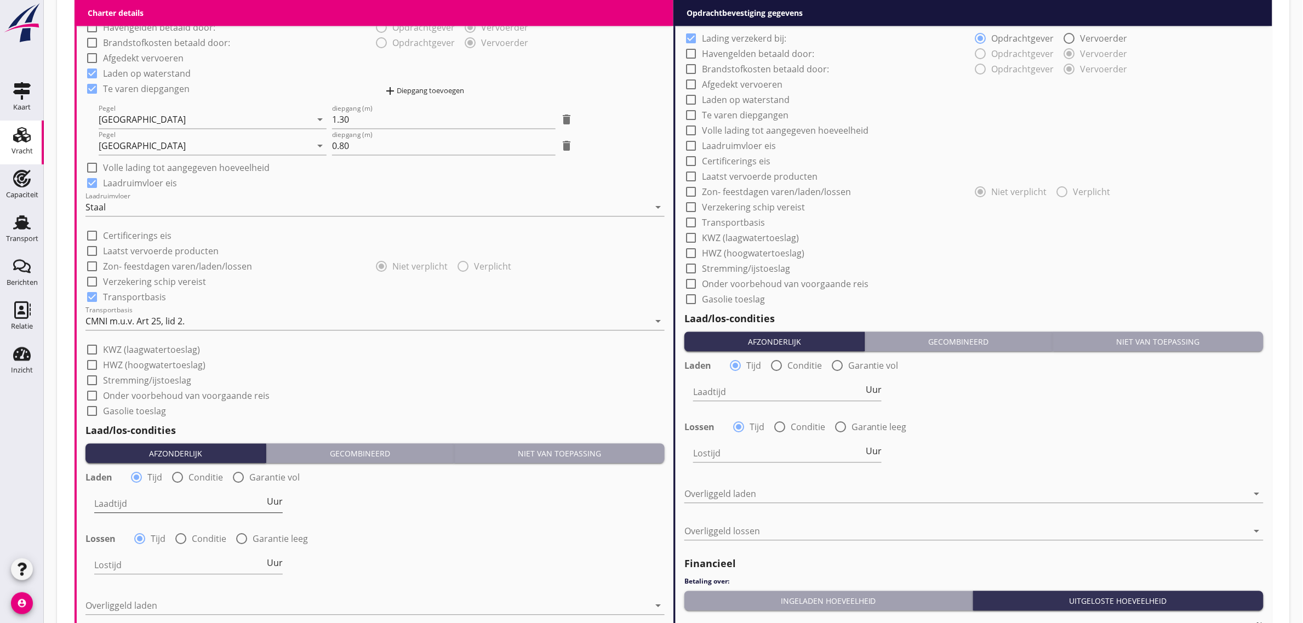
click at [129, 509] on input "Laadtijd" at bounding box center [179, 504] width 170 height 18
type input "24"
click at [442, 346] on div "check_box_outline_blank KWZ (laagwatertoeslag)" at bounding box center [374, 348] width 579 height 15
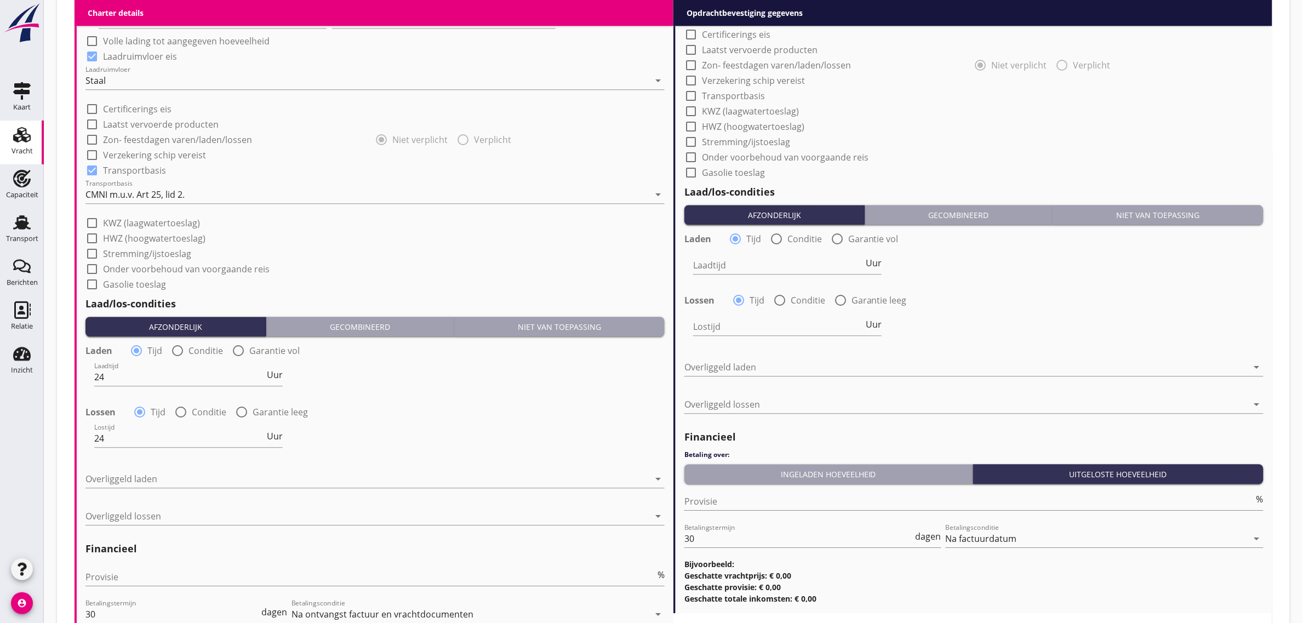
scroll to position [1096, 0]
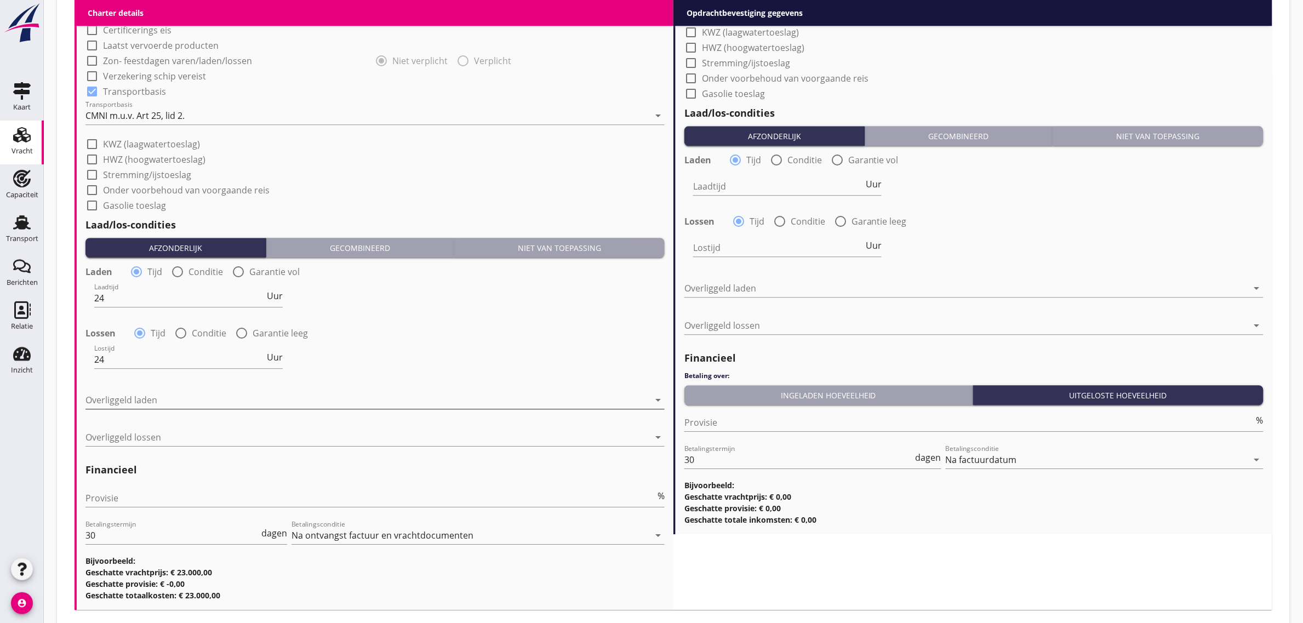
click at [127, 407] on div at bounding box center [367, 400] width 564 height 18
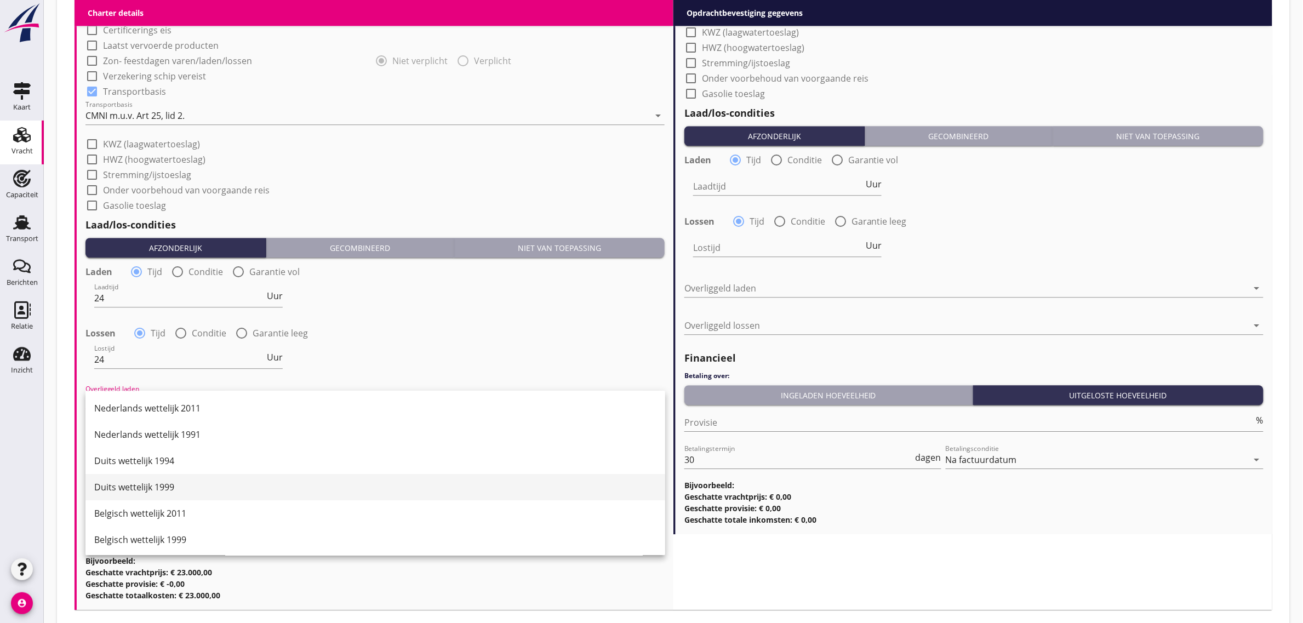
click at [174, 478] on div "Duits wettelijk 1999" at bounding box center [375, 487] width 562 height 26
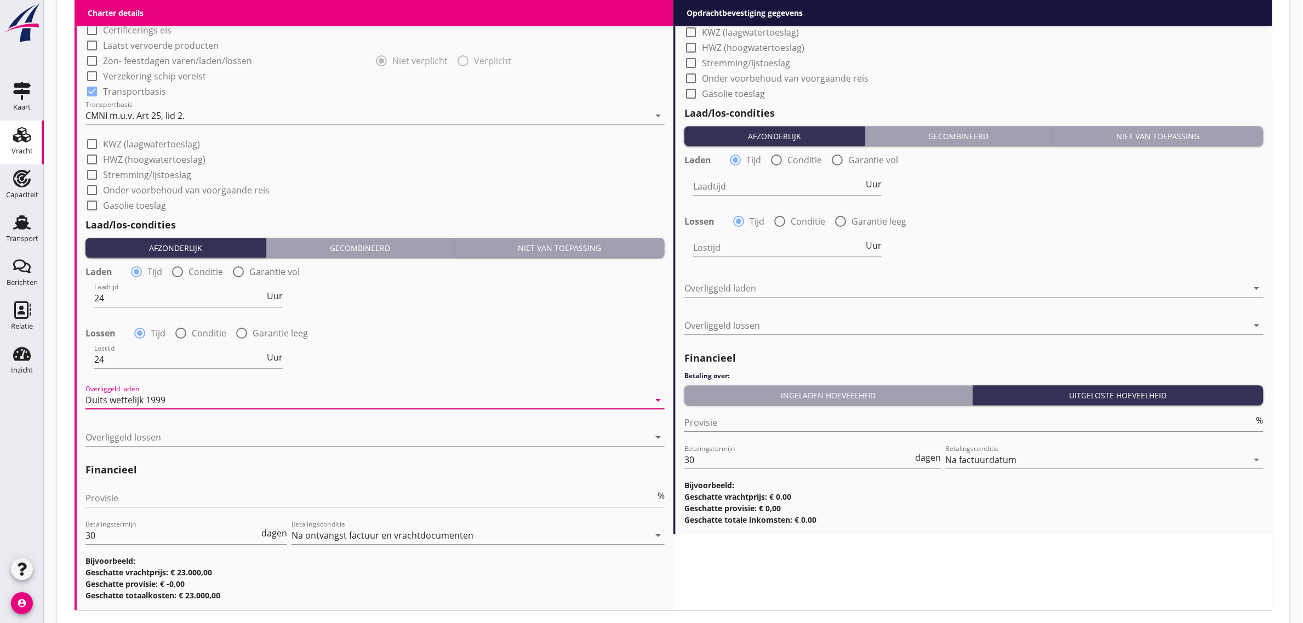
click at [162, 447] on div "Overliggeld lossen arrow_drop_down" at bounding box center [374, 442] width 579 height 28
click at [162, 441] on div at bounding box center [367, 437] width 564 height 18
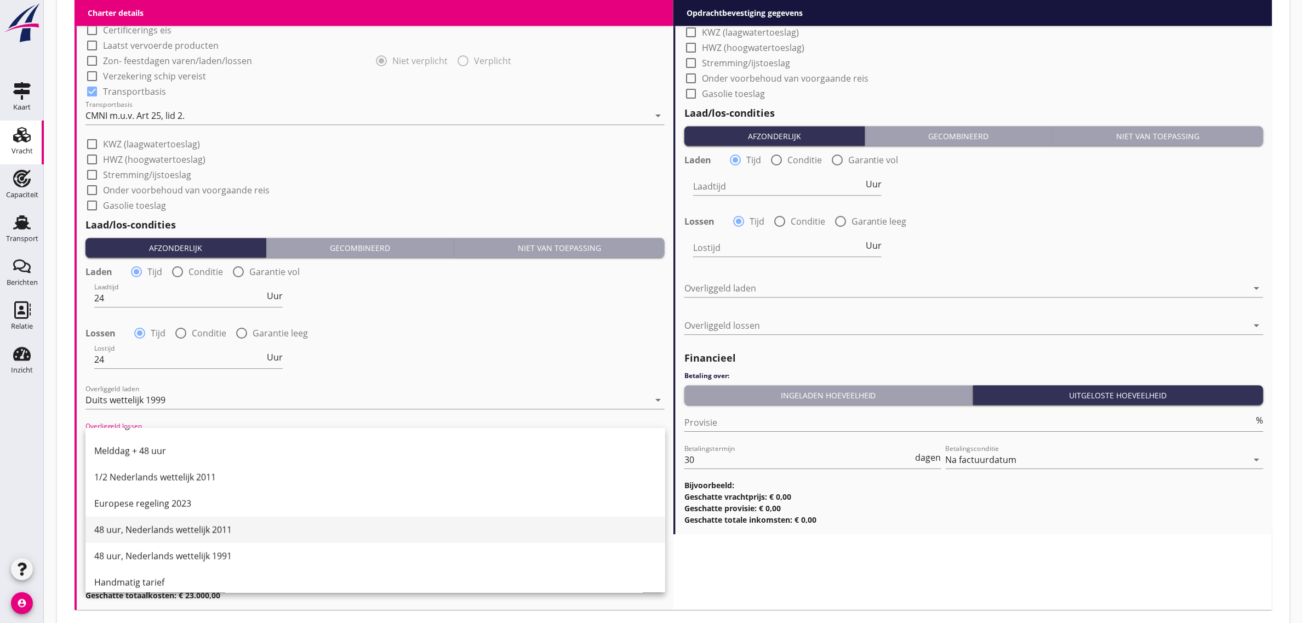
scroll to position [554, 0]
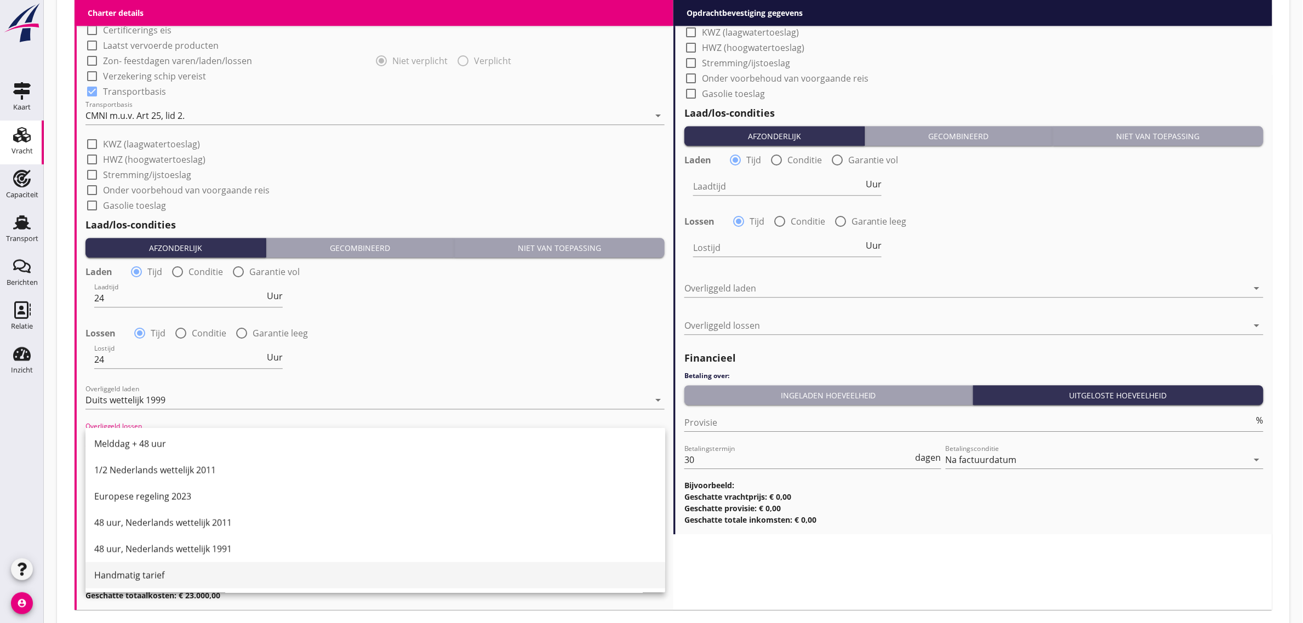
click at [160, 569] on div "Handmatig tarief" at bounding box center [375, 575] width 562 height 13
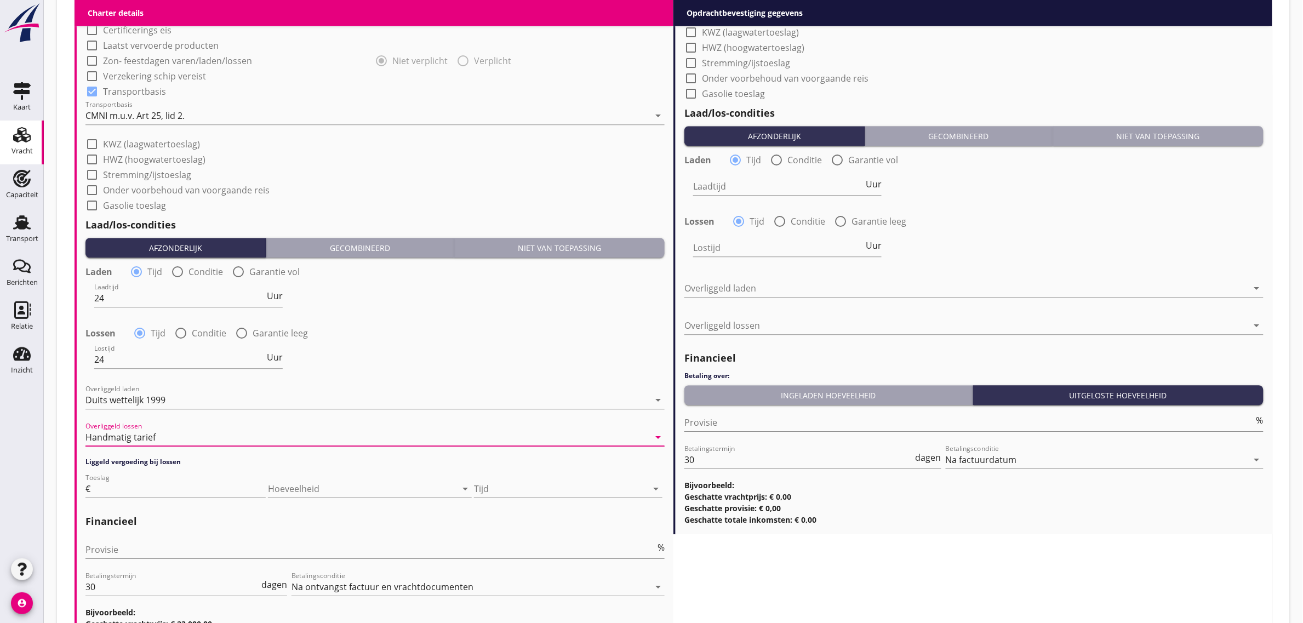
click at [135, 458] on h4 "Liggeld vergoeding bij lossen" at bounding box center [374, 462] width 579 height 10
click at [131, 490] on input "Toeslag" at bounding box center [179, 489] width 173 height 18
drag, startPoint x: 320, startPoint y: 480, endPoint x: 349, endPoint y: 517, distance: 46.5
type input "70"
click at [322, 483] on div at bounding box center [354, 489] width 173 height 18
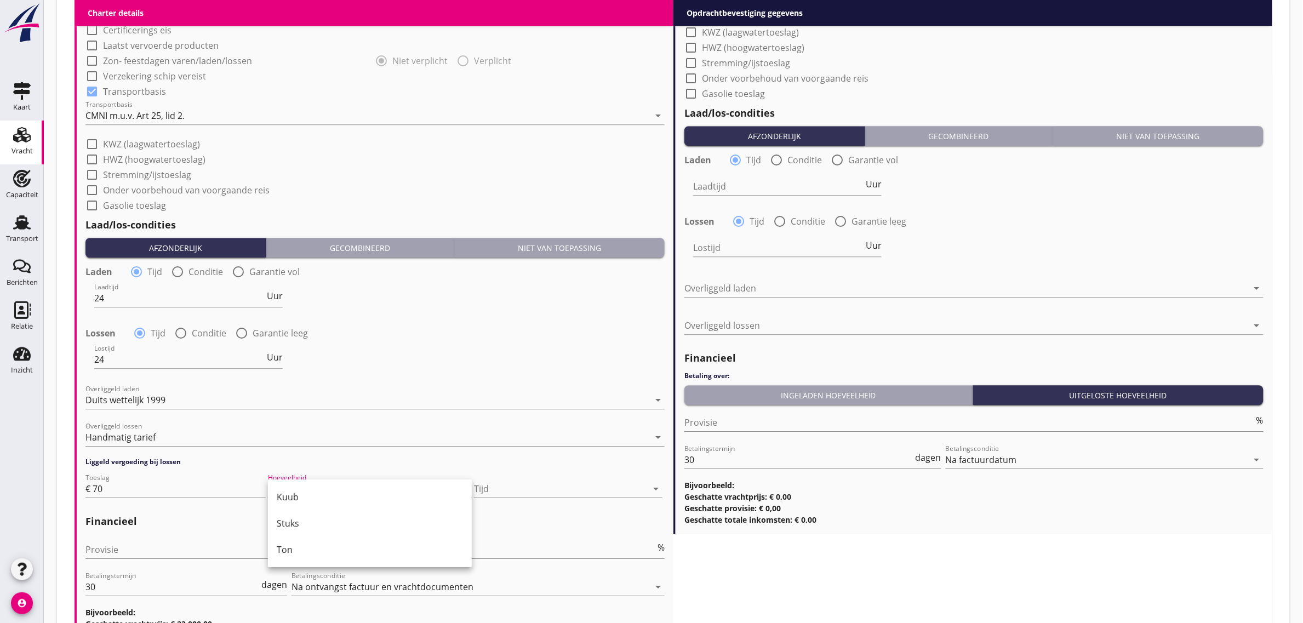
drag, startPoint x: 349, startPoint y: 518, endPoint x: 400, endPoint y: 519, distance: 50.4
click at [351, 518] on div "Stuks" at bounding box center [370, 523] width 186 height 13
click at [530, 492] on div at bounding box center [564, 489] width 165 height 18
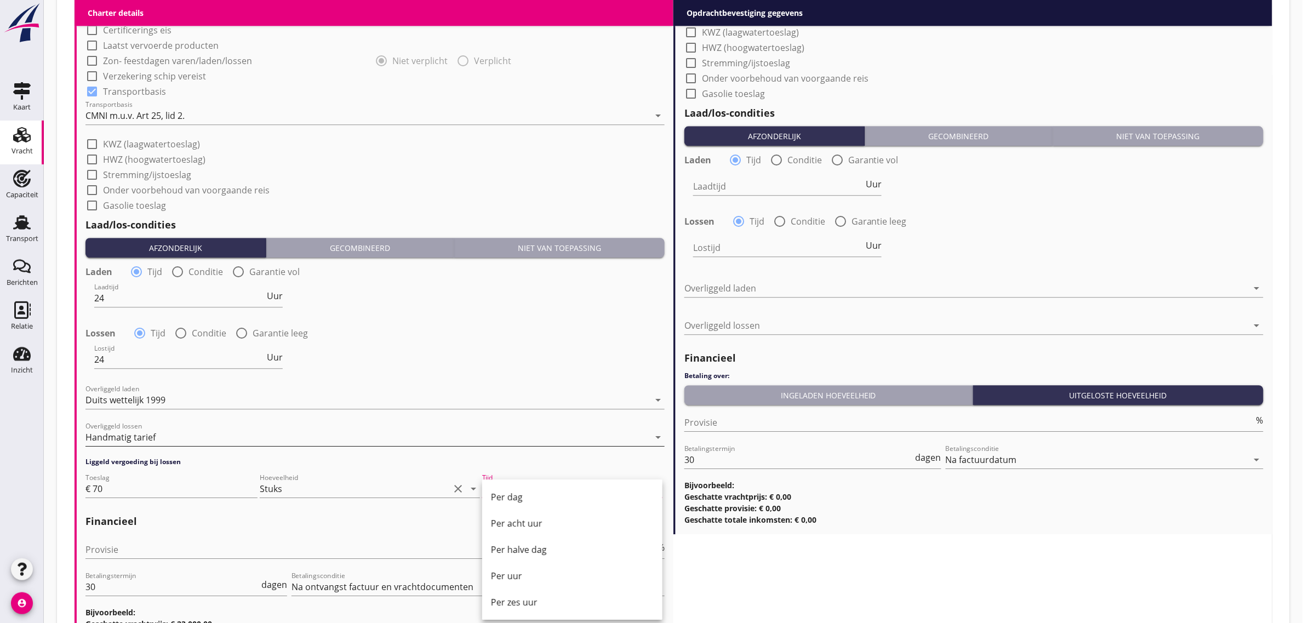
click at [523, 580] on div "Per uur" at bounding box center [572, 575] width 163 height 13
drag, startPoint x: 491, startPoint y: 369, endPoint x: 461, endPoint y: 369, distance: 30.1
click at [491, 369] on div "Lostijd 24 Uur" at bounding box center [374, 360] width 581 height 39
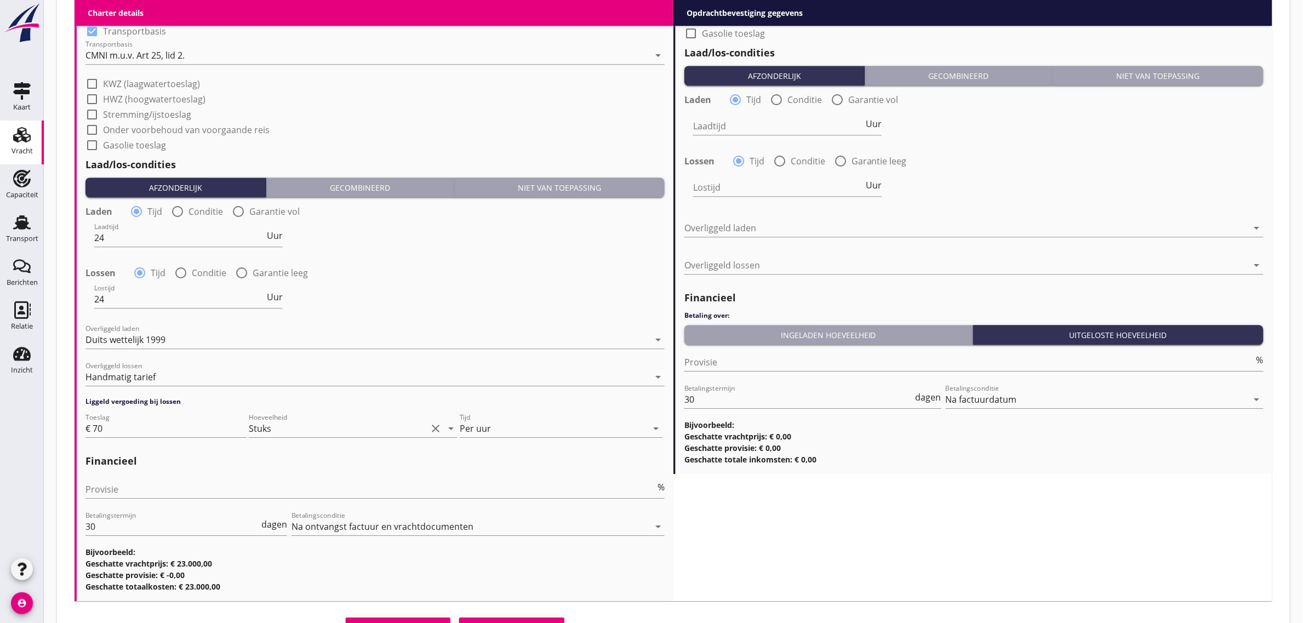
scroll to position [1207, 0]
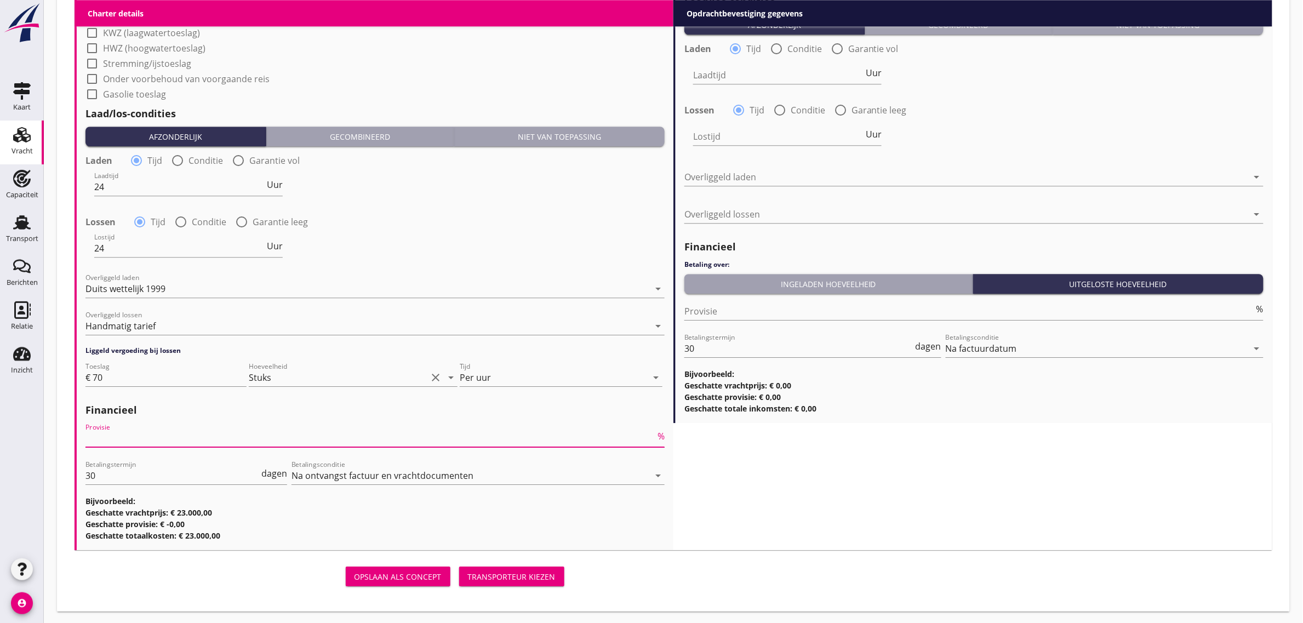
click at [124, 431] on input "Provisie" at bounding box center [370, 438] width 570 height 18
type input "5"
click at [353, 243] on div "Lostijd 24 Uur" at bounding box center [374, 249] width 581 height 39
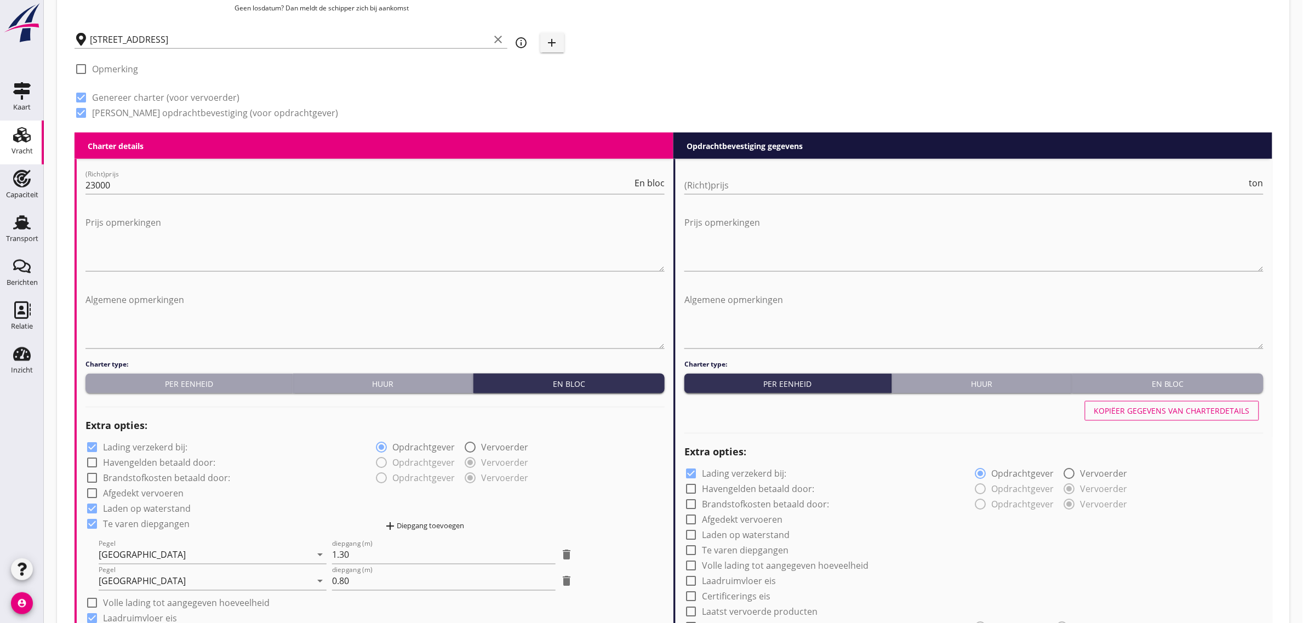
scroll to position [454, 0]
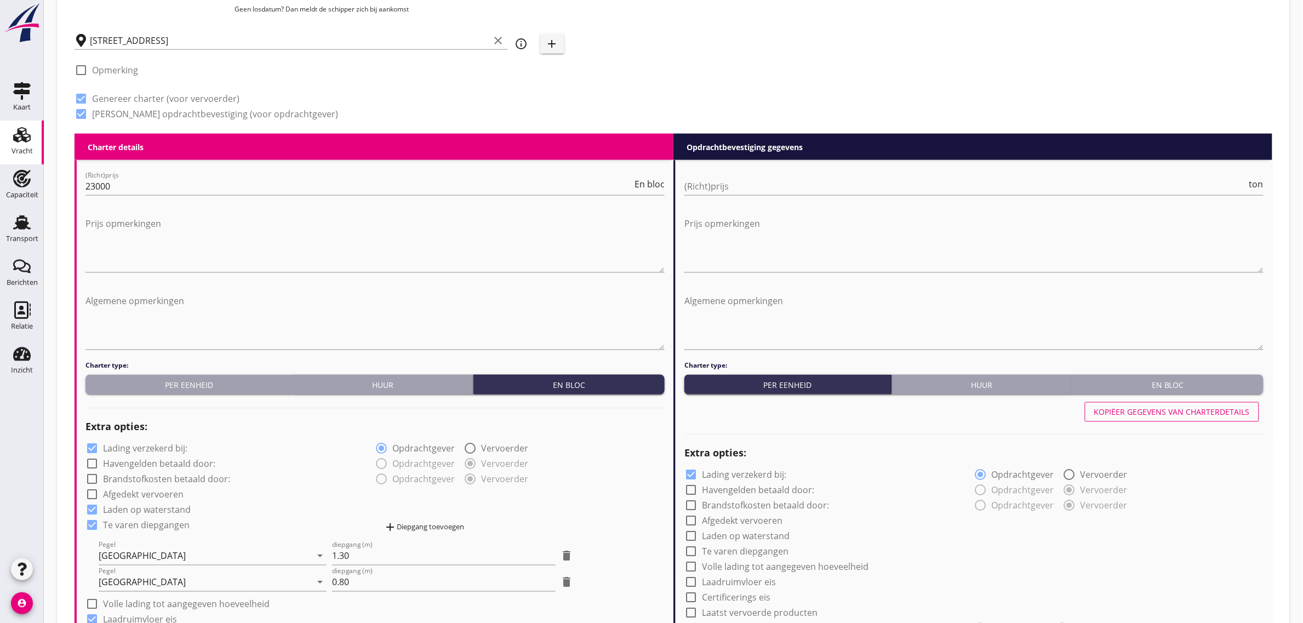
click at [1143, 403] on button "Kopiëer gegevens van charterdetails" at bounding box center [1172, 412] width 174 height 20
checkbox input "true"
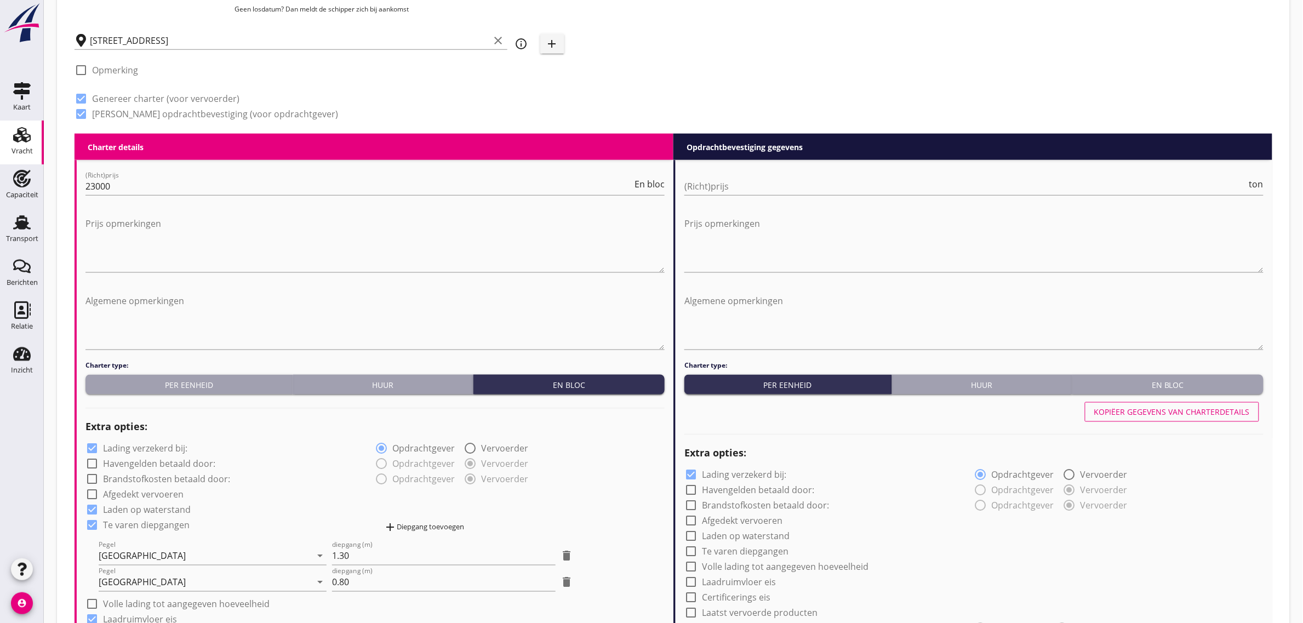
type input "24"
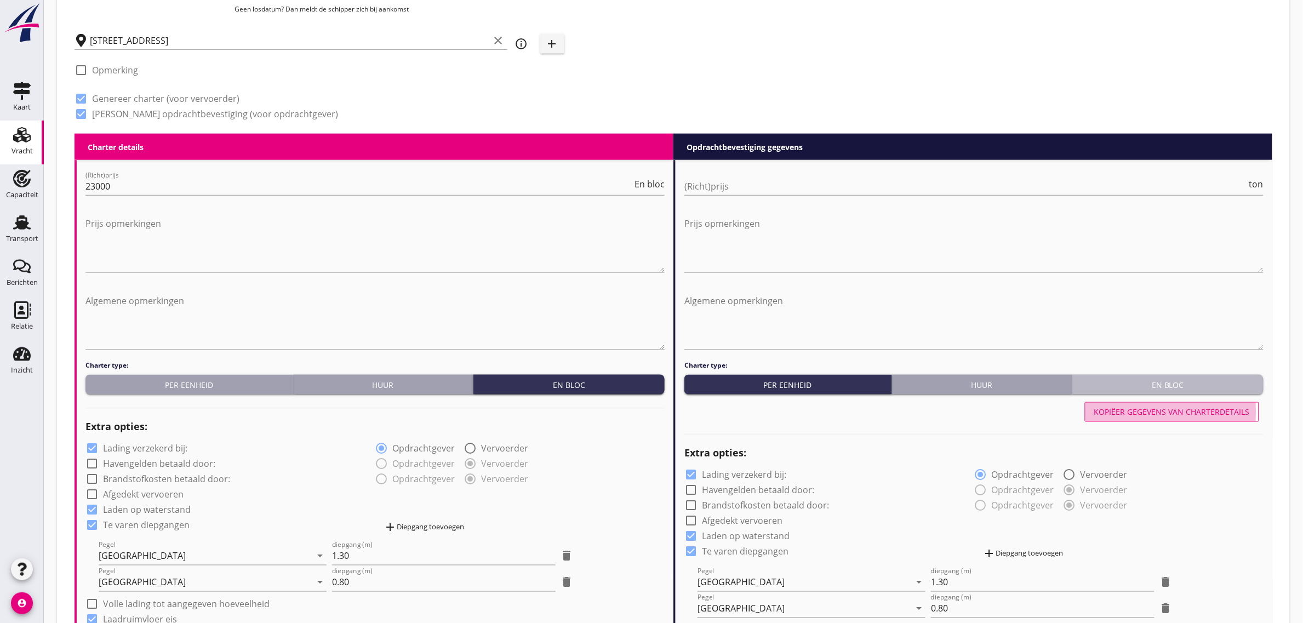
click at [1145, 388] on div "En bloc" at bounding box center [1167, 385] width 182 height 12
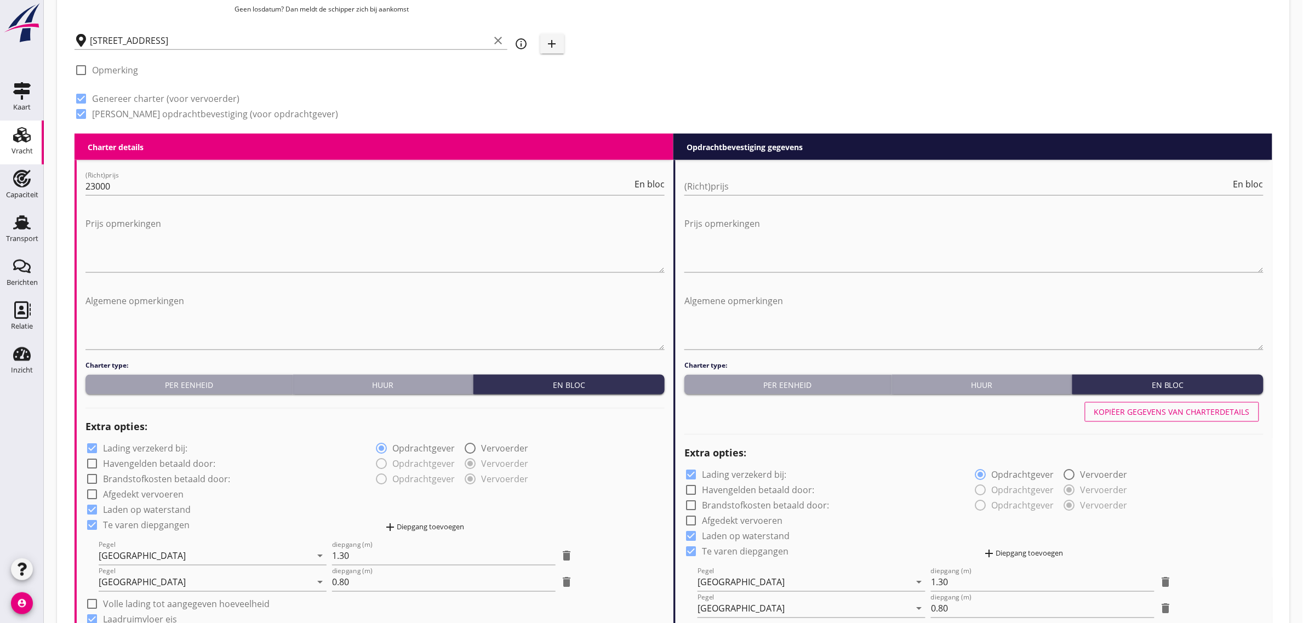
click at [719, 175] on div "(Richt)prijs En bloc" at bounding box center [973, 188] width 579 height 35
click at [719, 190] on input "(Richt)prijs" at bounding box center [957, 186] width 547 height 18
type input "27500"
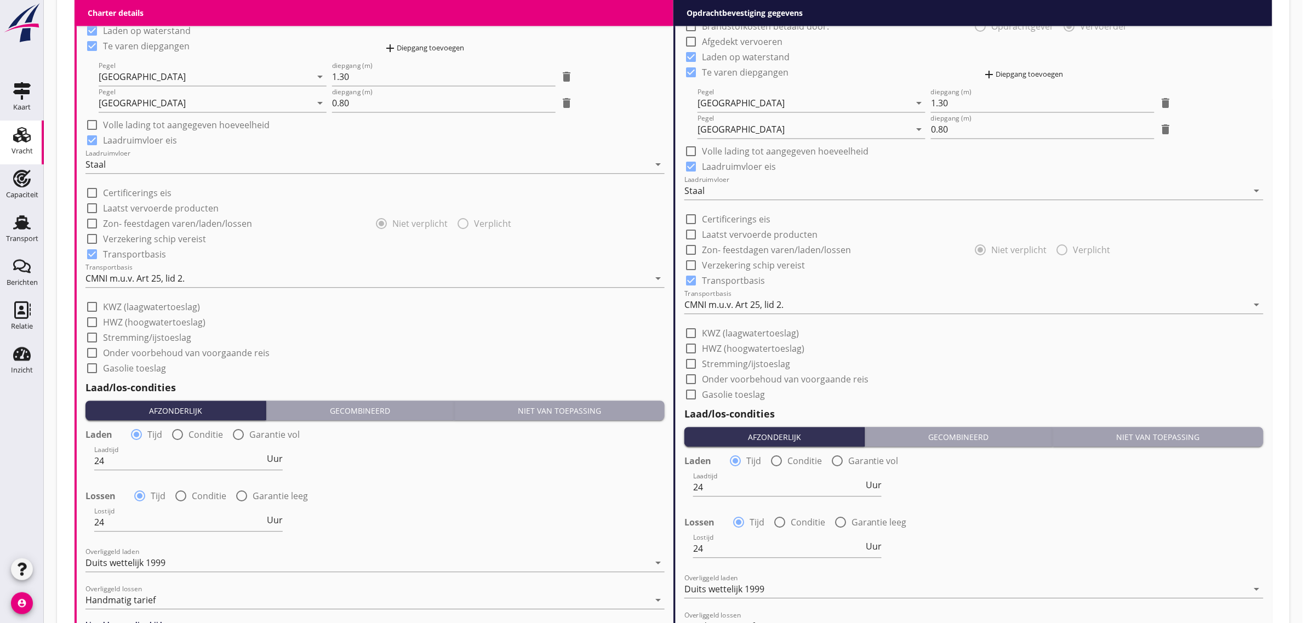
scroll to position [1234, 0]
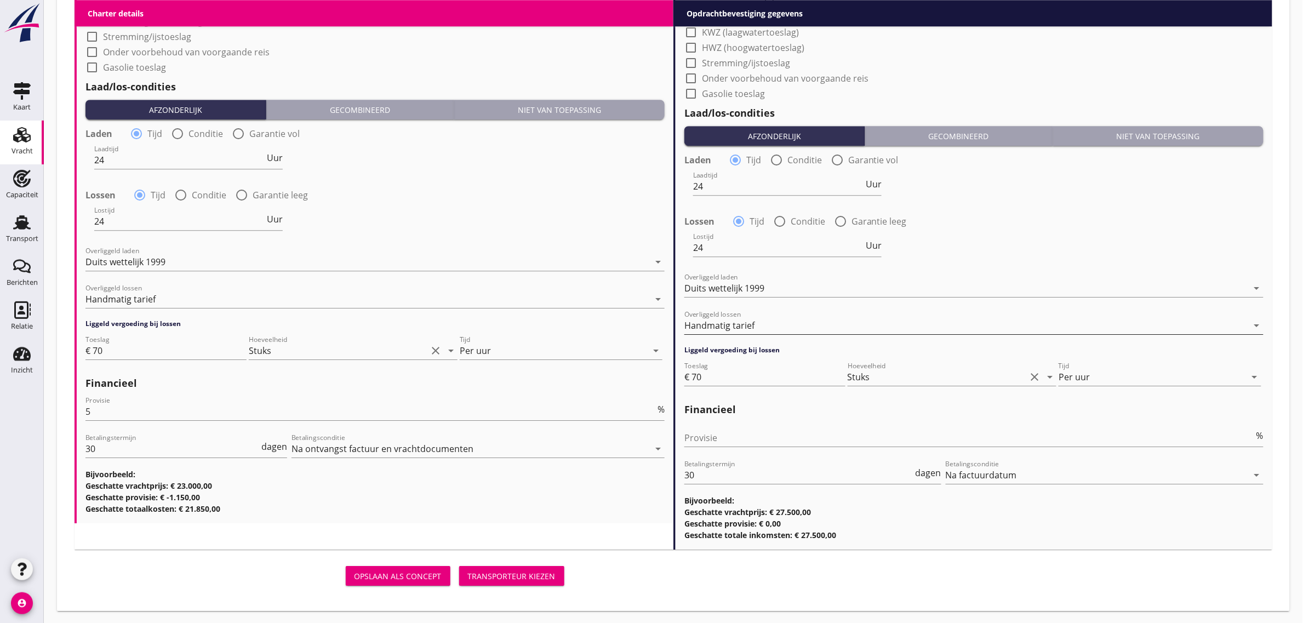
click at [730, 317] on div "Handmatig tarief" at bounding box center [966, 326] width 564 height 18
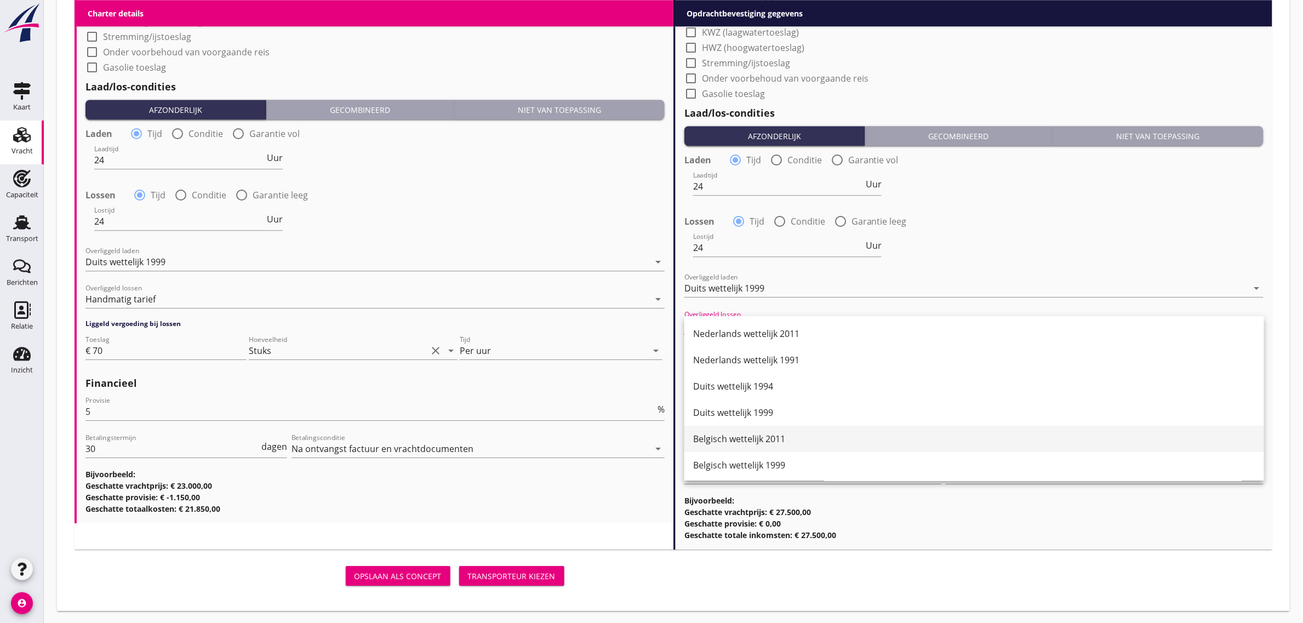
click at [770, 434] on div "Belgisch wettelijk 2011" at bounding box center [974, 438] width 562 height 13
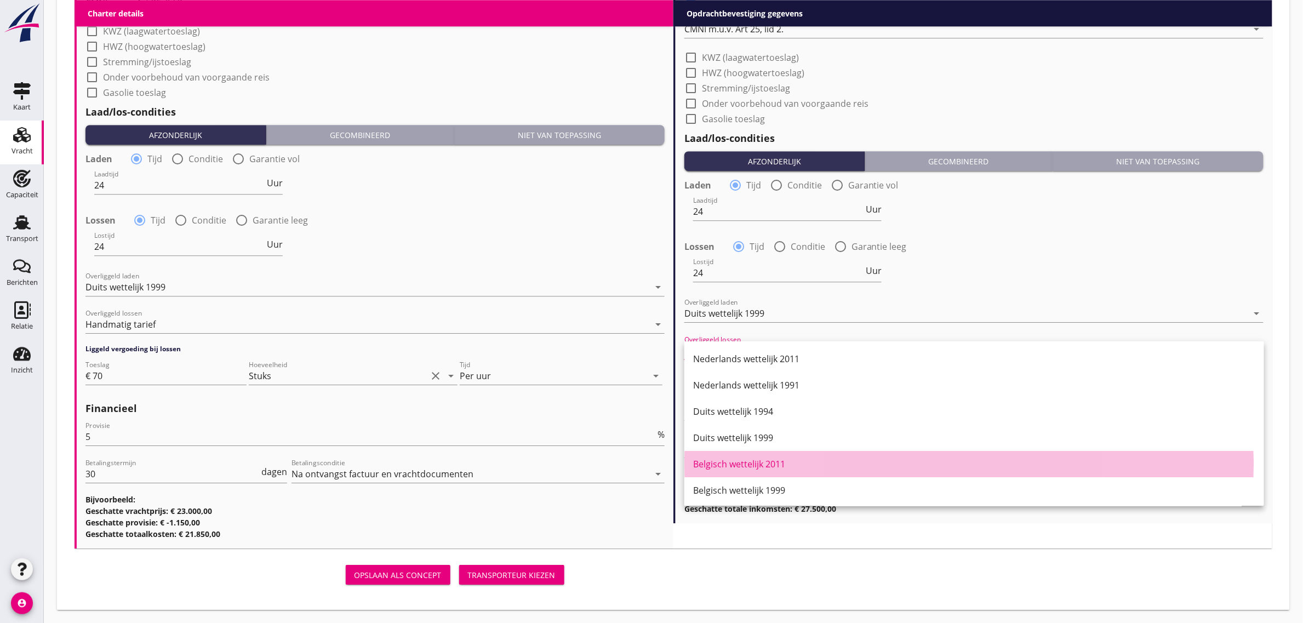
scroll to position [1207, 0]
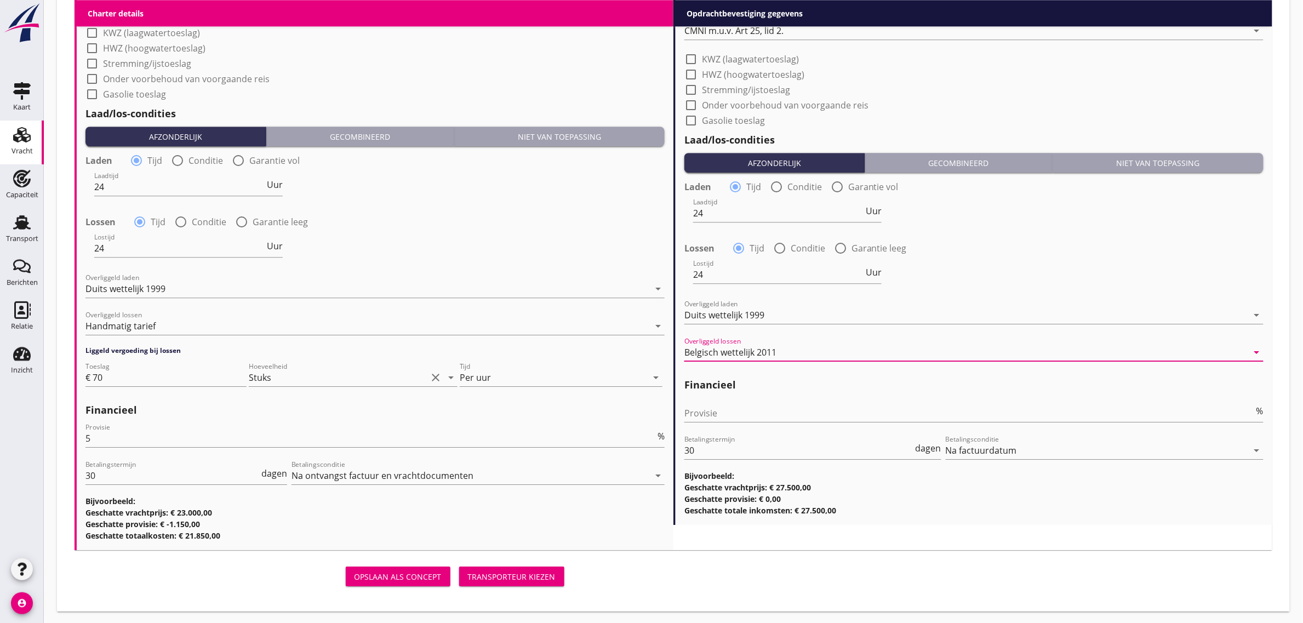
click at [941, 247] on div "Lossen radio_button_checked Tijd radio_button_unchecked Conditie radio_button_u…" at bounding box center [973, 246] width 579 height 15
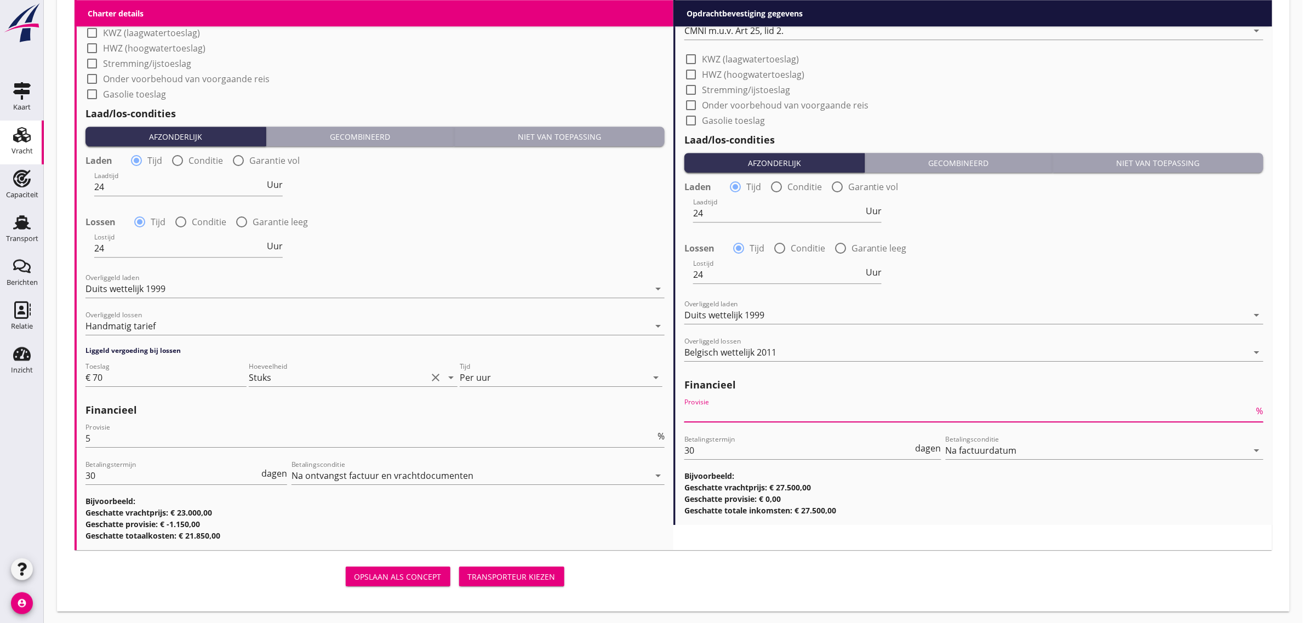
click at [749, 412] on input "Provisie" at bounding box center [969, 413] width 570 height 18
type input "0"
click at [1020, 236] on div "Laden radio_button_checked Tijd radio_button_unchecked Conditie radio_button_un…" at bounding box center [973, 236] width 579 height 118
click at [499, 573] on div "Transporteur kiezen" at bounding box center [512, 577] width 88 height 12
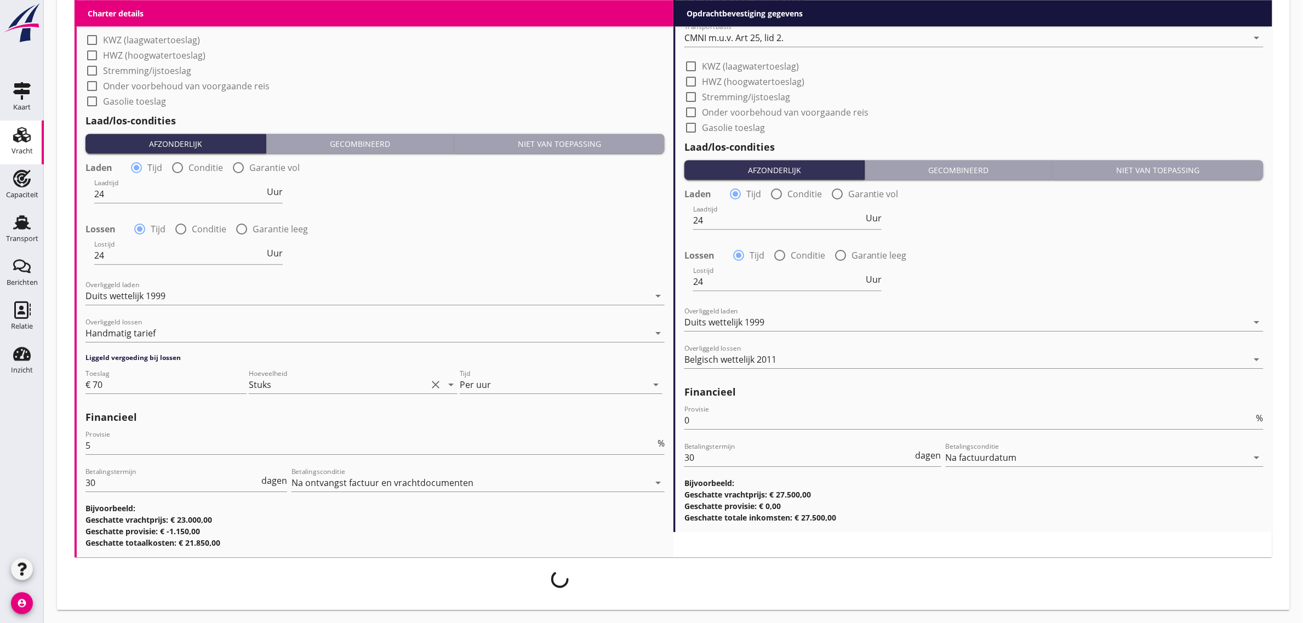
scroll to position [1198, 0]
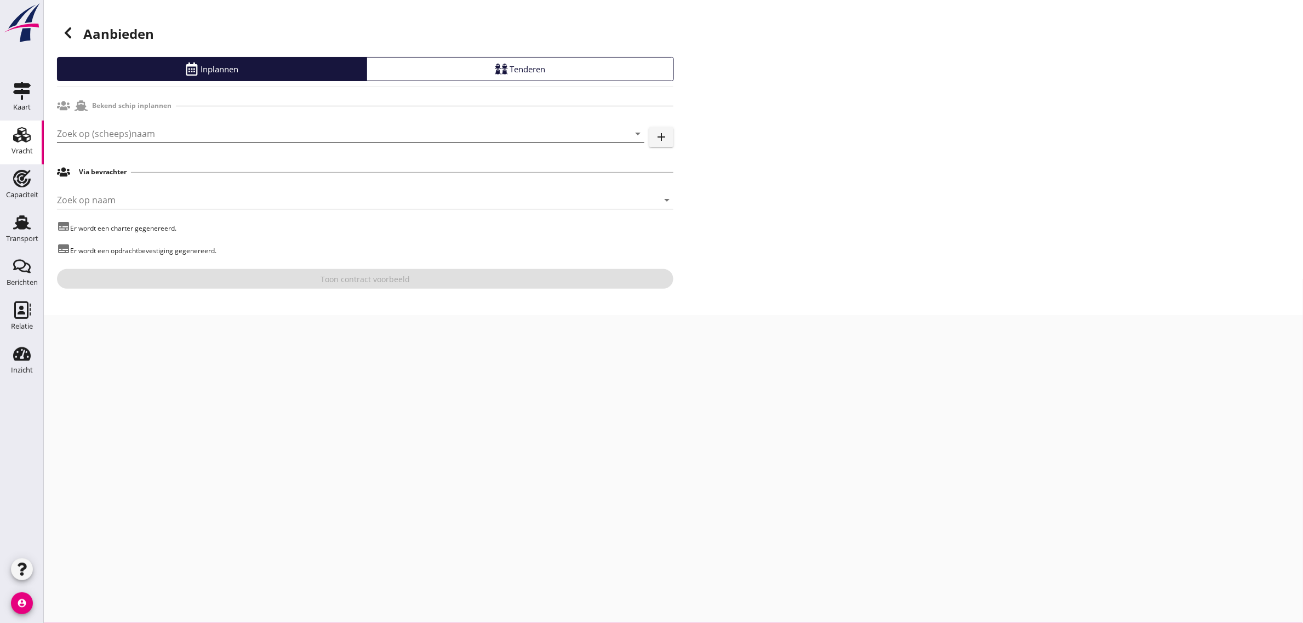
click at [134, 131] on input "Zoek op (scheeps)naam" at bounding box center [335, 134] width 557 height 18
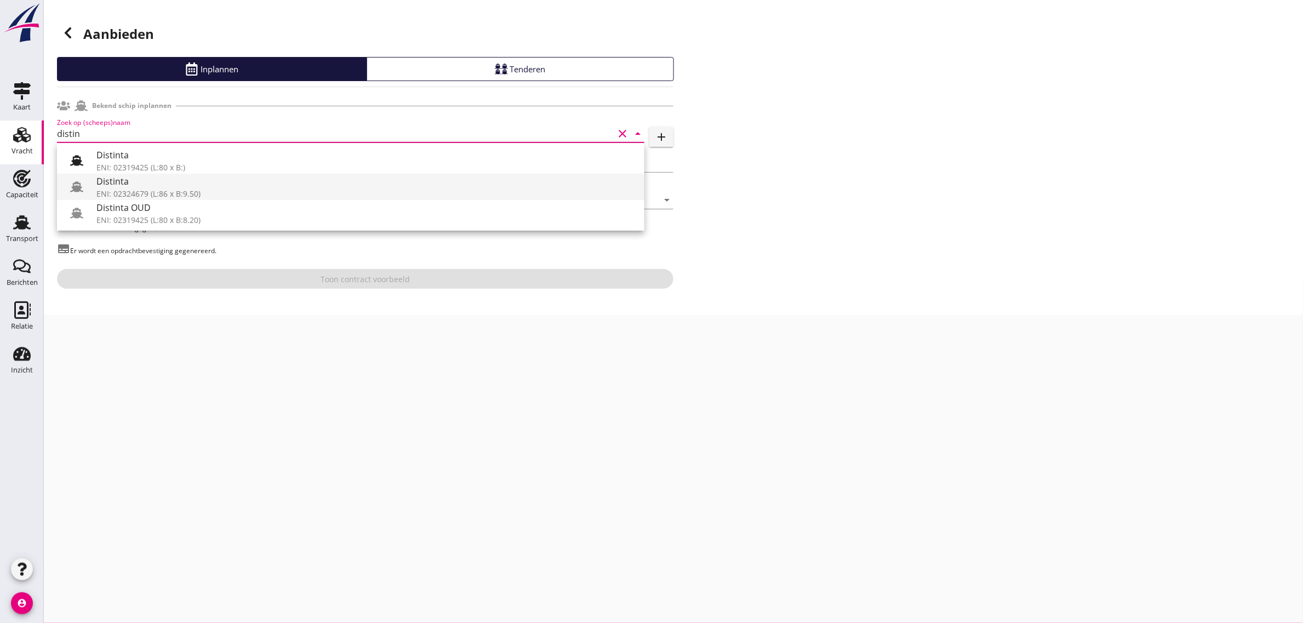
click at [139, 185] on div "Distinta" at bounding box center [365, 181] width 539 height 13
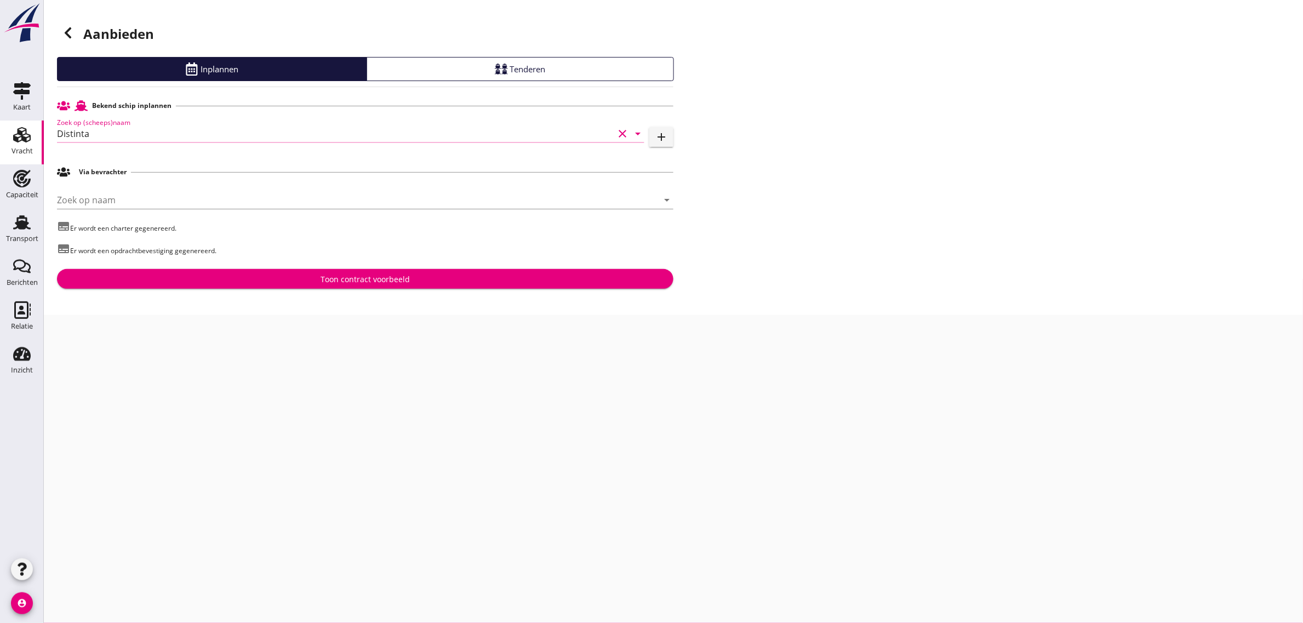
type input "Distinta"
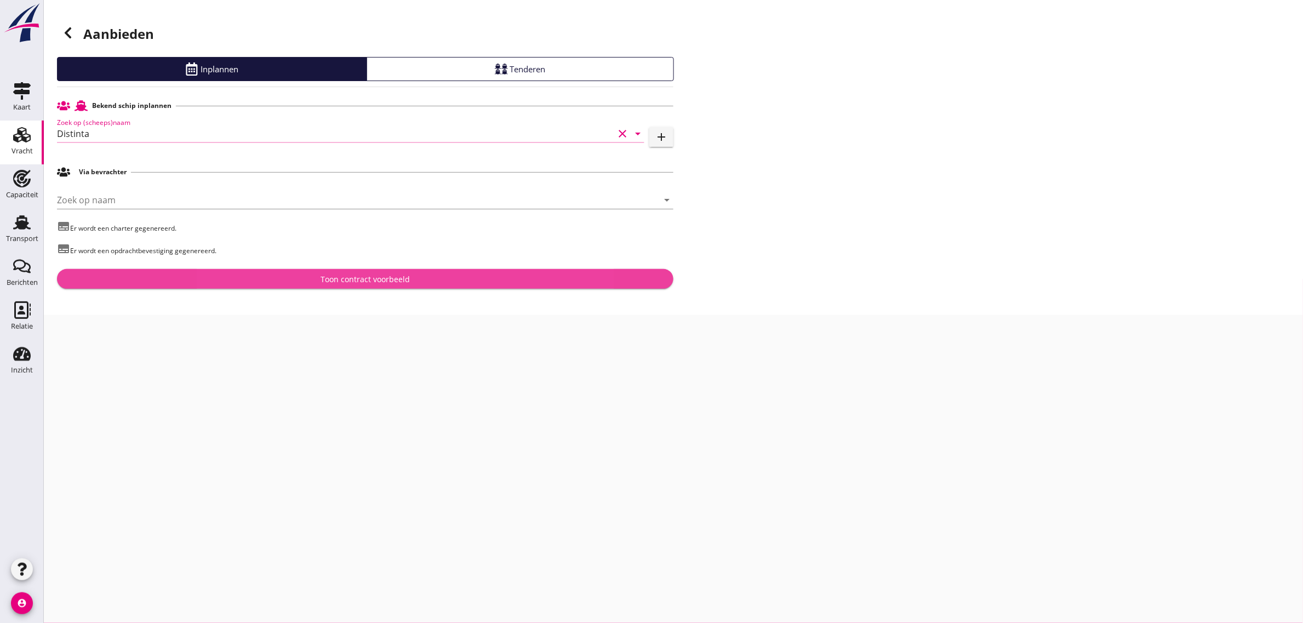
click at [245, 273] on button "Toon contract voorbeeld" at bounding box center [365, 279] width 616 height 20
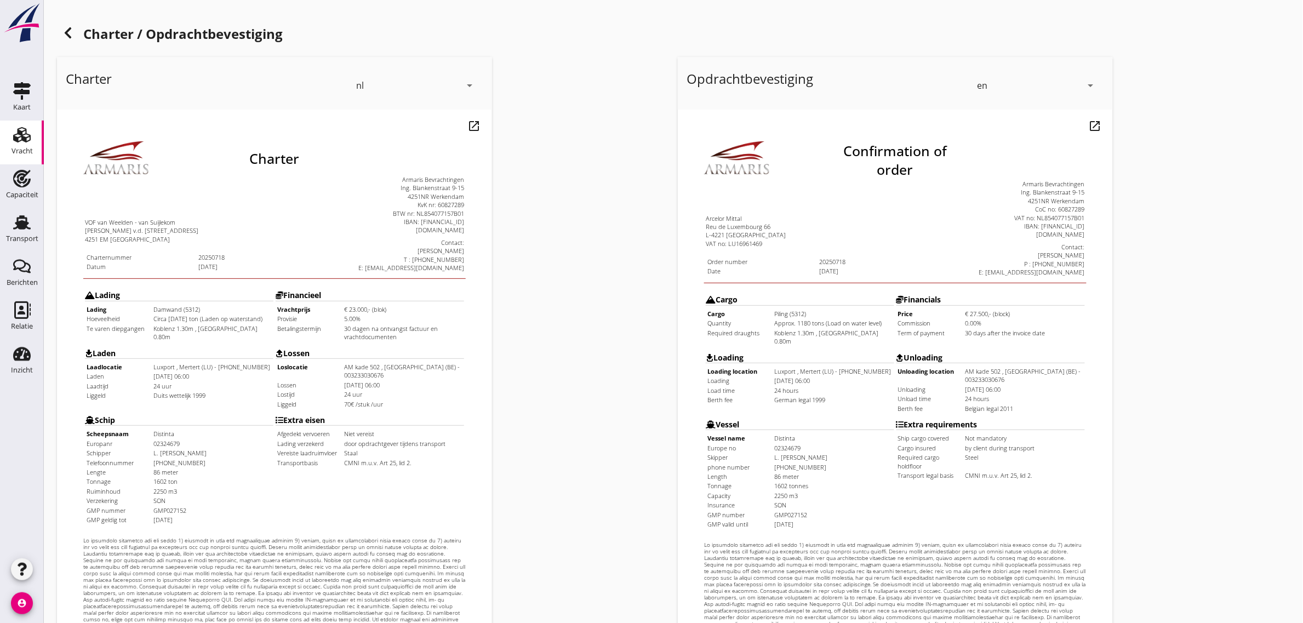
click at [989, 80] on div "en" at bounding box center [1029, 86] width 105 height 18
click at [995, 94] on div "en" at bounding box center [1037, 105] width 116 height 22
click at [989, 90] on div "en" at bounding box center [1029, 86] width 105 height 18
click at [989, 80] on div "nl" at bounding box center [1037, 83] width 116 height 13
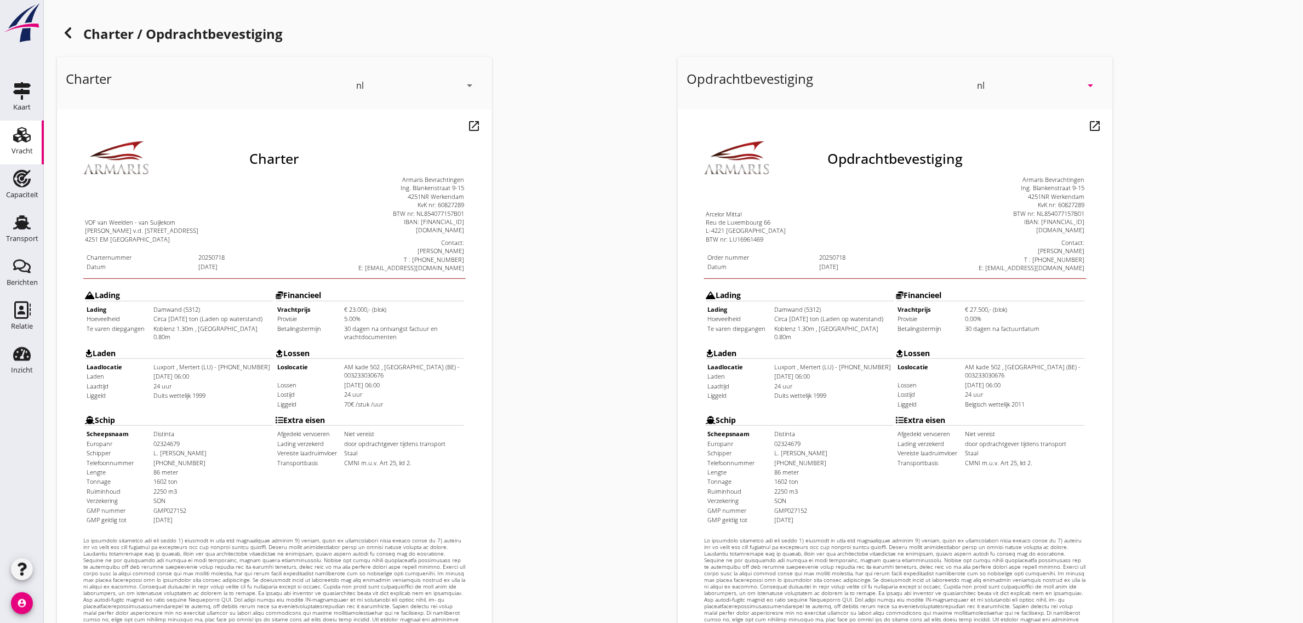
drag, startPoint x: 60, startPoint y: 185, endPoint x: 420, endPoint y: 428, distance: 434.7
click at [420, 428] on div "Charter VOF van Weelden - van Suijlekom [PERSON_NAME] v.d. [STREET_ADDRESS] Cha…" at bounding box center [252, 373] width 382 height 520
click at [420, 431] on td "CMNI m.u.v. Art 25, lid 2." at bounding box center [380, 435] width 119 height 8
drag, startPoint x: 366, startPoint y: 375, endPoint x: 121, endPoint y: 274, distance: 265.8
click at [121, 274] on tbody "Lading Lading Damwand (5312) Hoeveelheid Circa [DATE] ton (Laden op waterstand)…" at bounding box center [252, 376] width 380 height 239
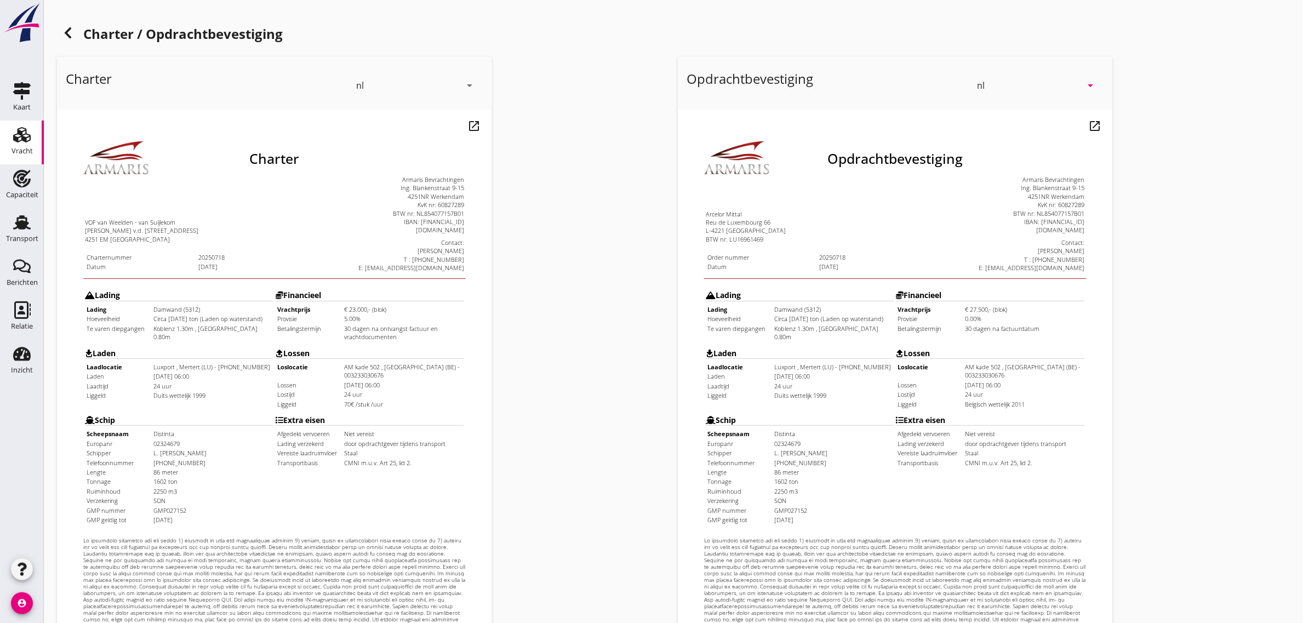
click at [382, 382] on td "Extra eisen Afgedekt vervoeren Niet vereist Lading verzekerd door opdrachtgever…" at bounding box center [348, 439] width 190 height 114
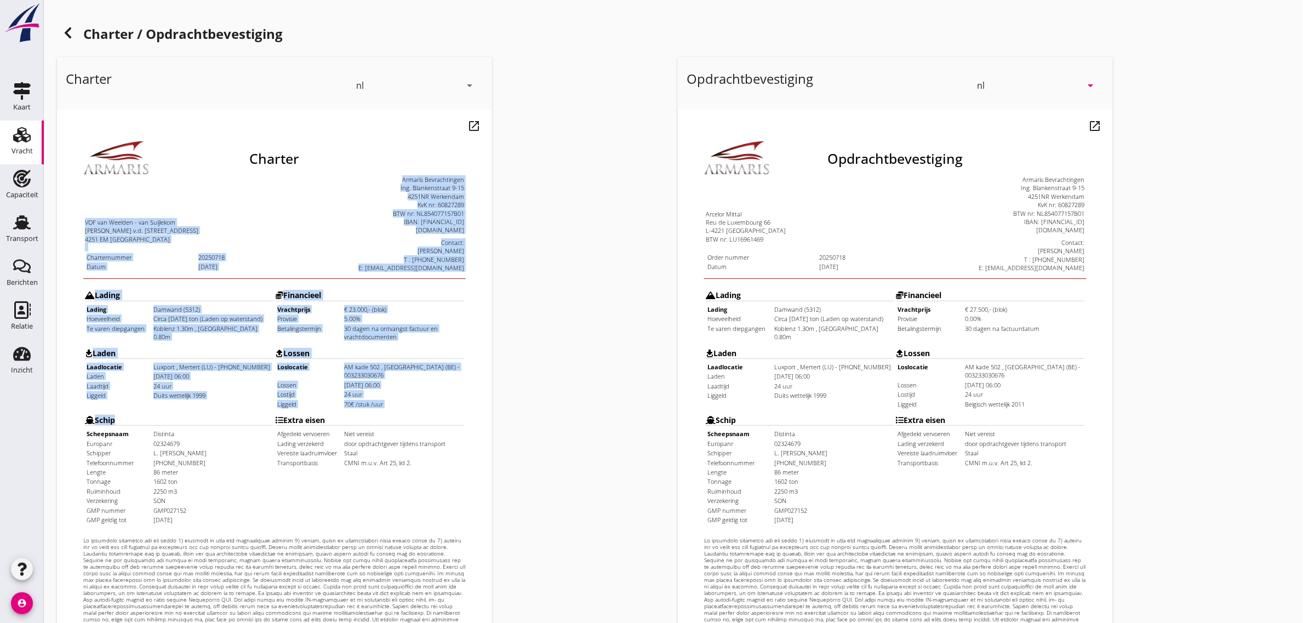
drag, startPoint x: 183, startPoint y: 487, endPoint x: 30, endPoint y: 207, distance: 319.4
click at [56, 207] on html "Charter VOF van Weelden - van Suijlekom [PERSON_NAME] v.d. [STREET_ADDRESS] Cha…" at bounding box center [251, 379] width 391 height 541
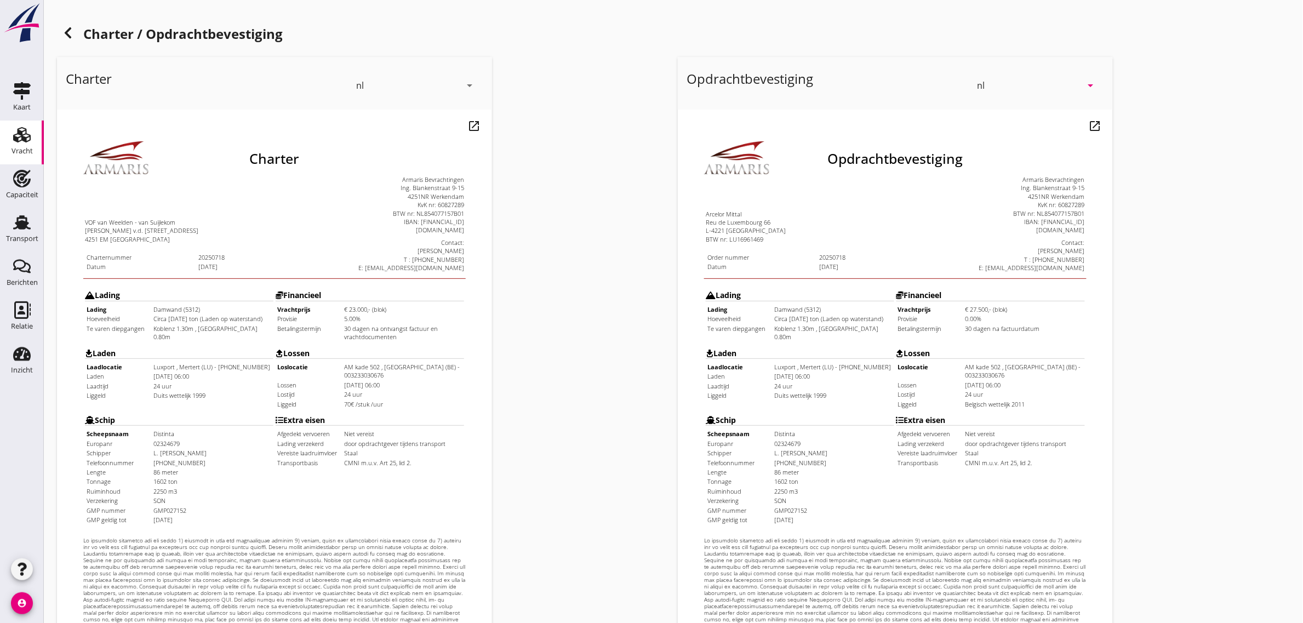
click at [274, 433] on td "Extra eisen Afgedekt vervoeren Niet vereist Lading verzekerd door opdrachtgever…" at bounding box center [348, 439] width 190 height 114
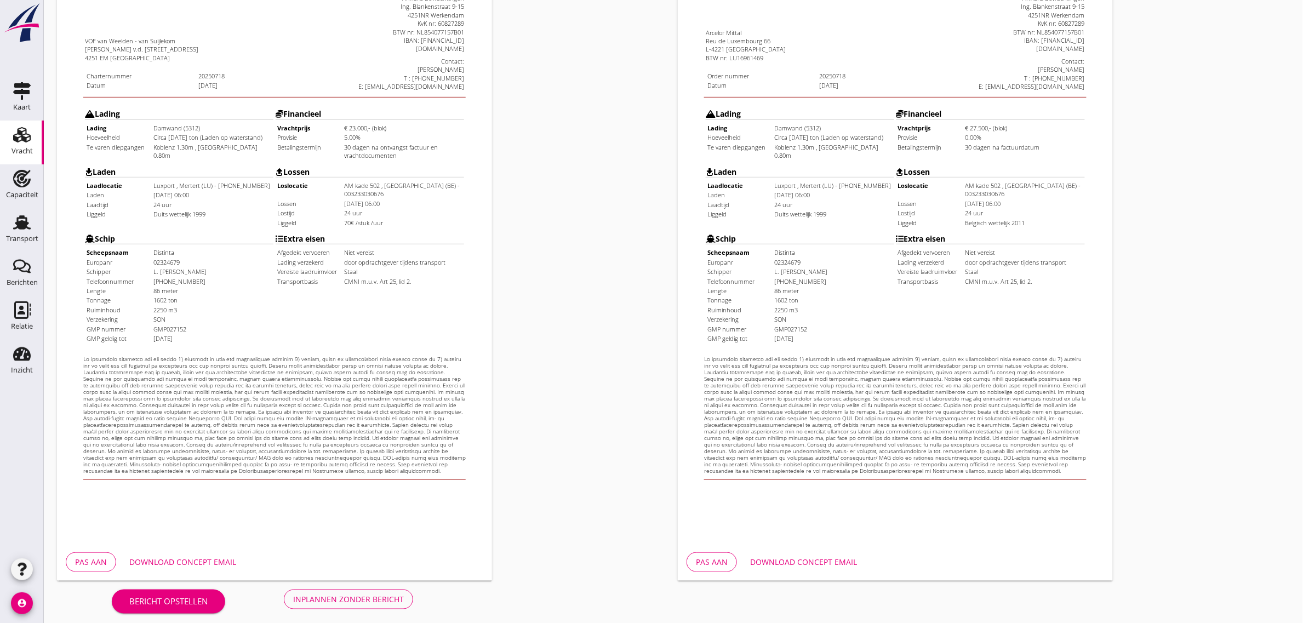
scroll to position [187, 0]
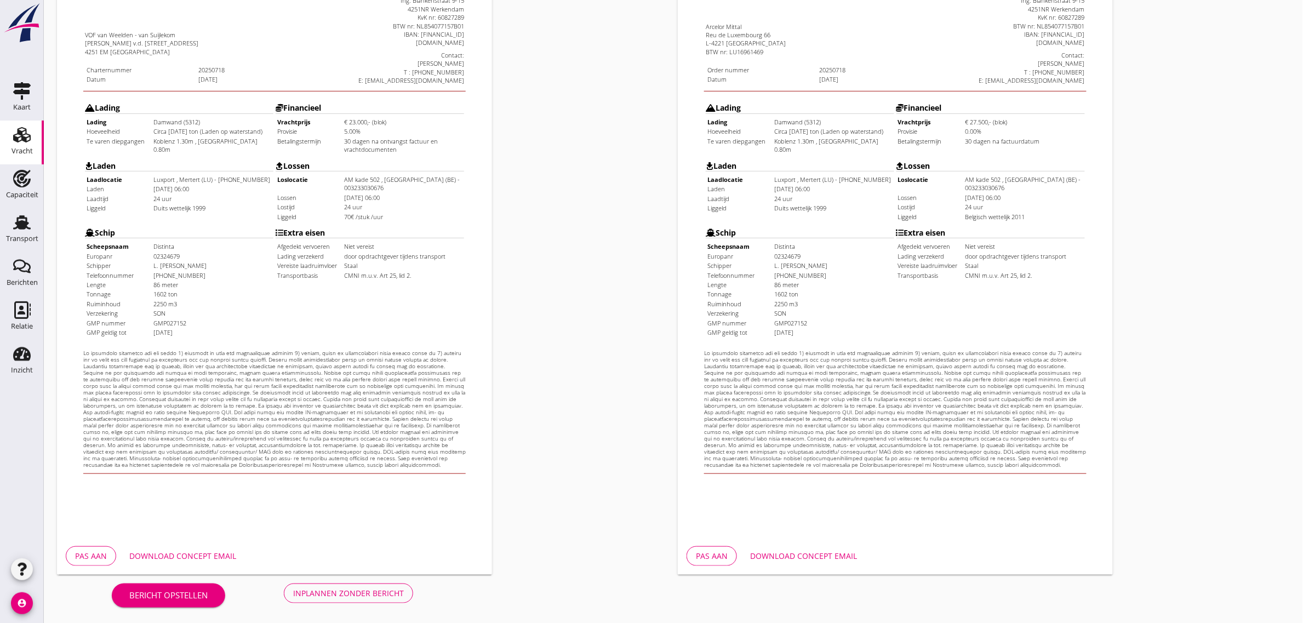
click at [383, 586] on button "Inplannen zonder bericht" at bounding box center [348, 593] width 129 height 20
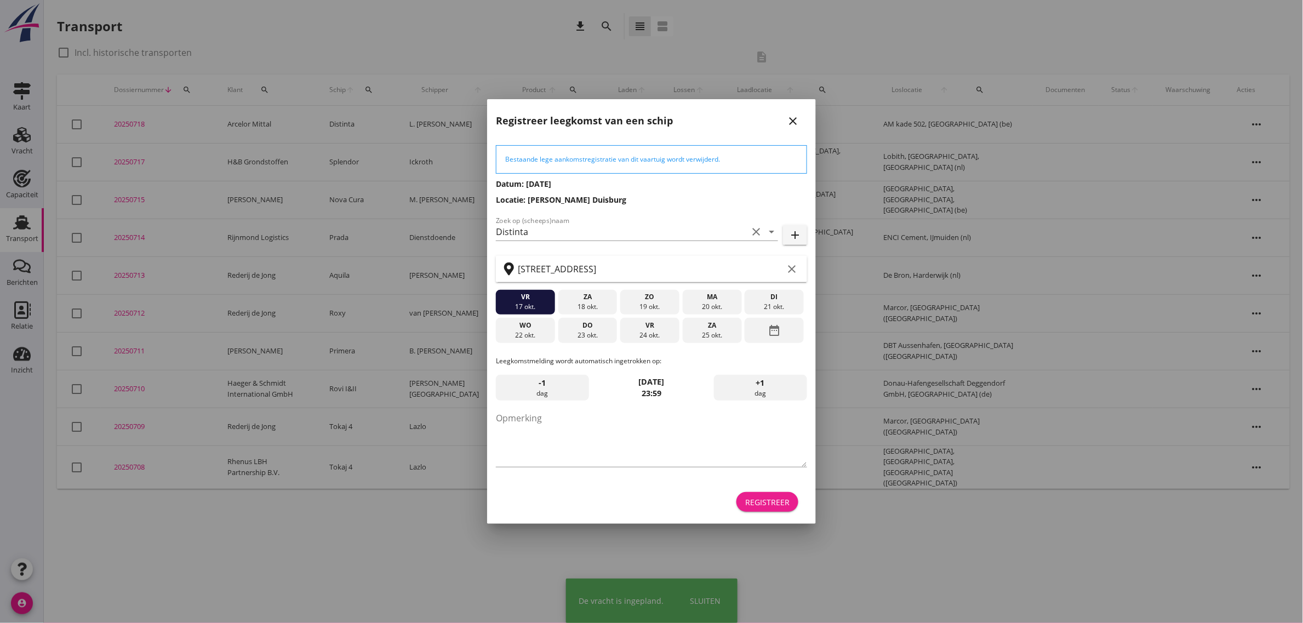
click at [774, 502] on div "Registreer" at bounding box center [767, 502] width 44 height 12
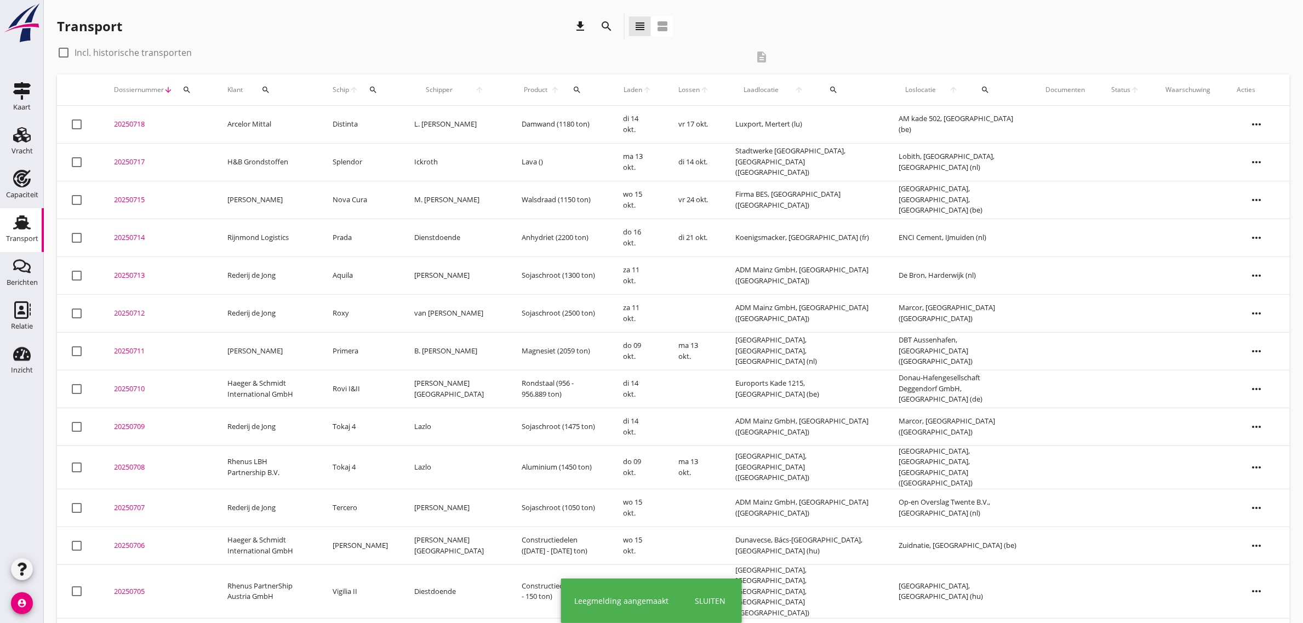
click at [265, 119] on td "Arcelor Mittal" at bounding box center [266, 125] width 105 height 38
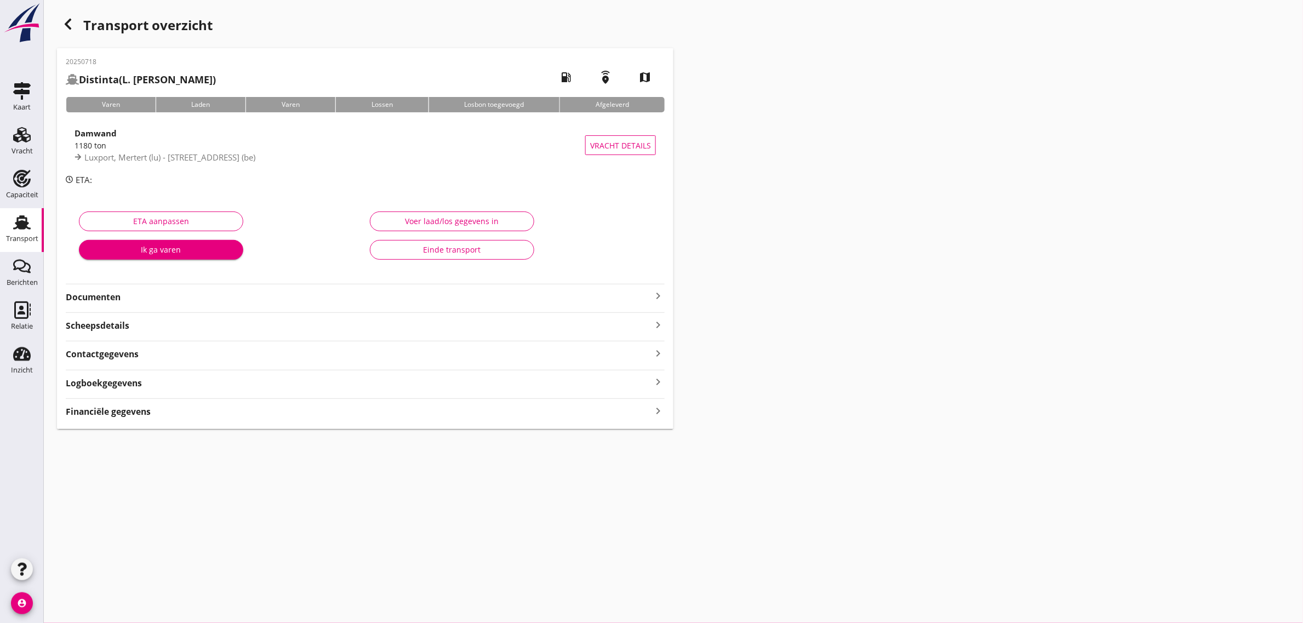
click at [89, 296] on strong "Documenten" at bounding box center [359, 297] width 586 height 13
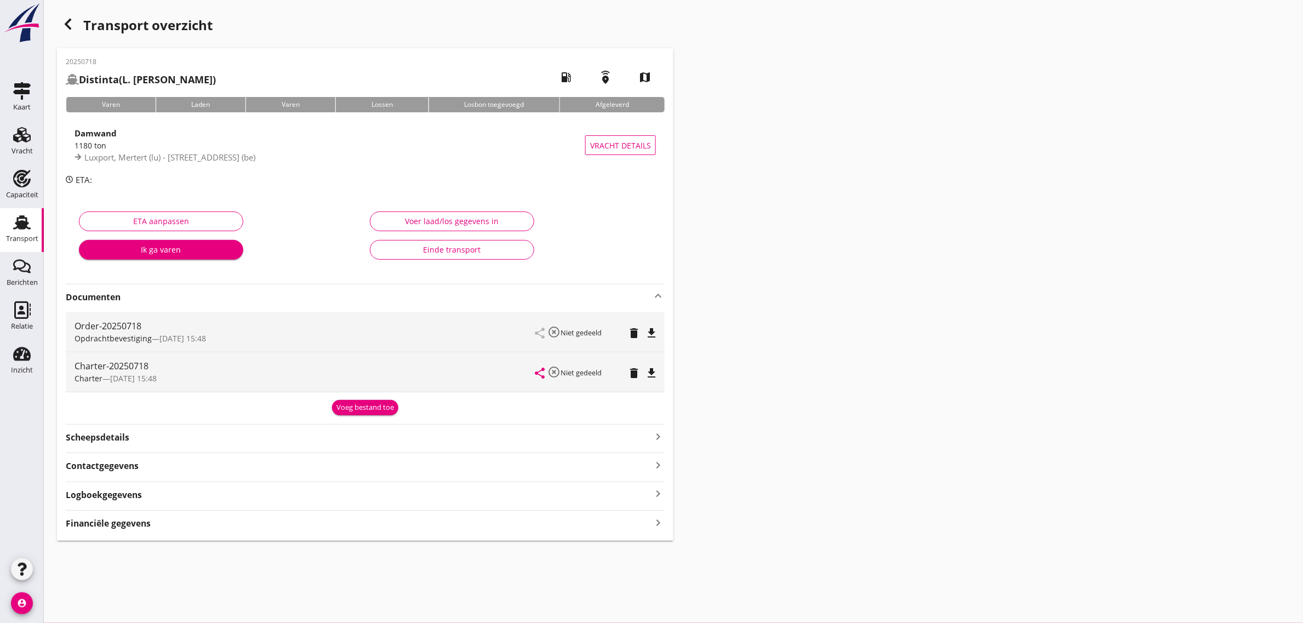
click at [650, 374] on icon "file_download" at bounding box center [651, 372] width 13 height 13
click at [28, 232] on div "Transport" at bounding box center [22, 238] width 32 height 15
